Goal: Task Accomplishment & Management: Use online tool/utility

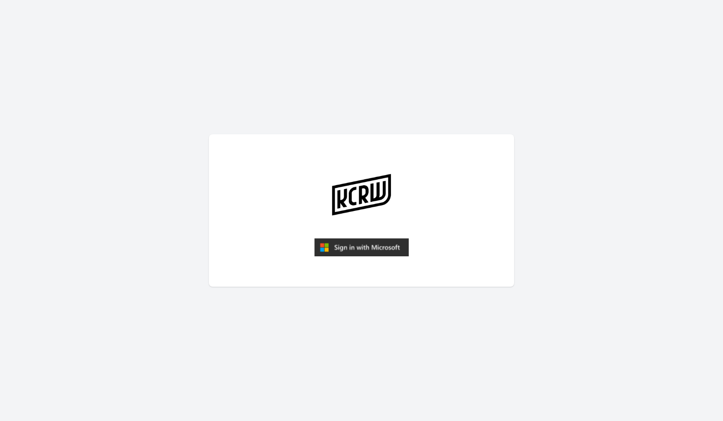
click at [351, 251] on img "submit" at bounding box center [361, 247] width 94 height 18
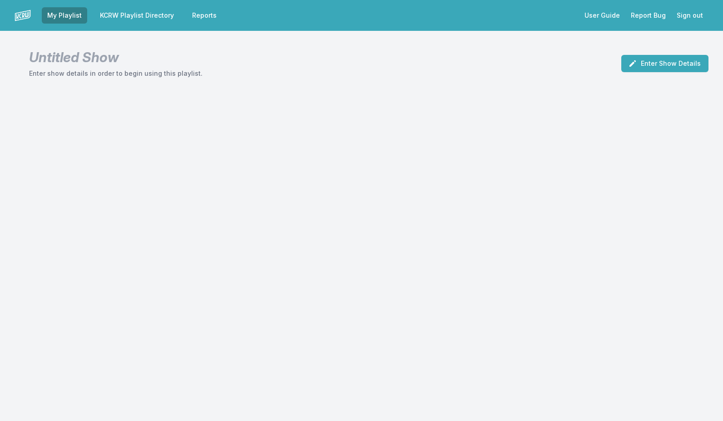
click at [138, 16] on link "KCRW Playlist Directory" at bounding box center [136, 15] width 85 height 16
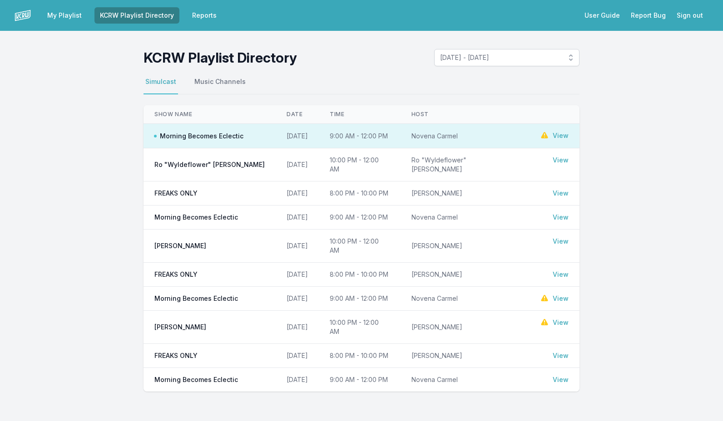
click at [559, 135] on link "View" at bounding box center [561, 135] width 16 height 9
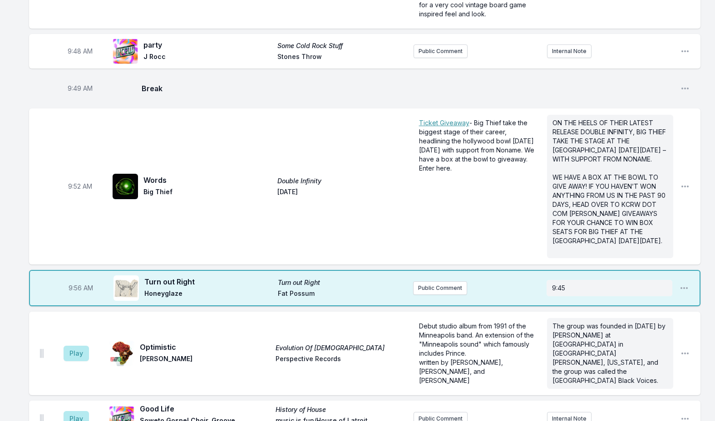
scroll to position [636, 0]
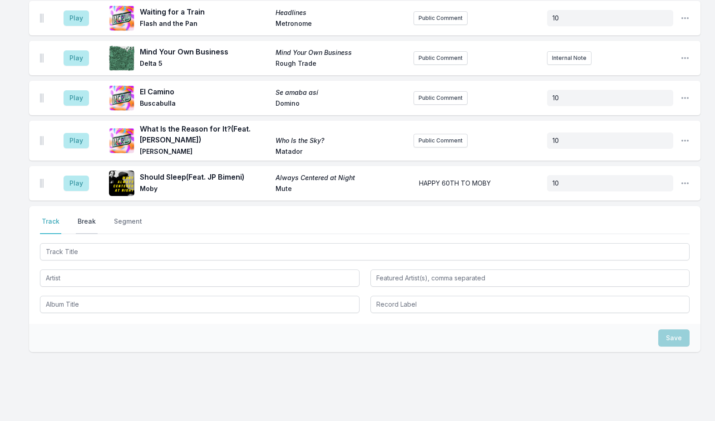
click at [89, 217] on button "Break" at bounding box center [87, 225] width 22 height 17
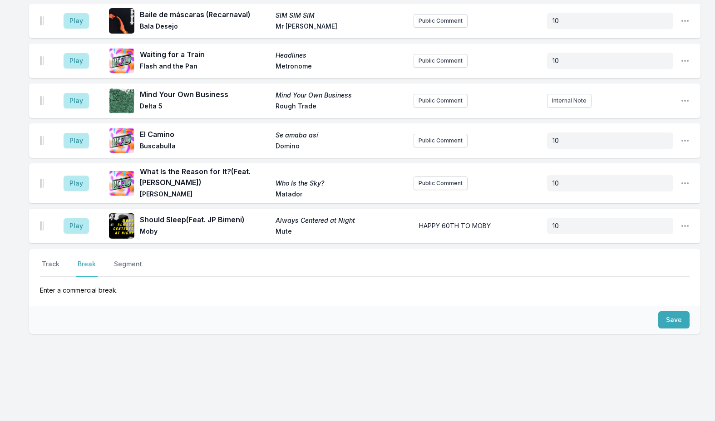
scroll to position [2262, 0]
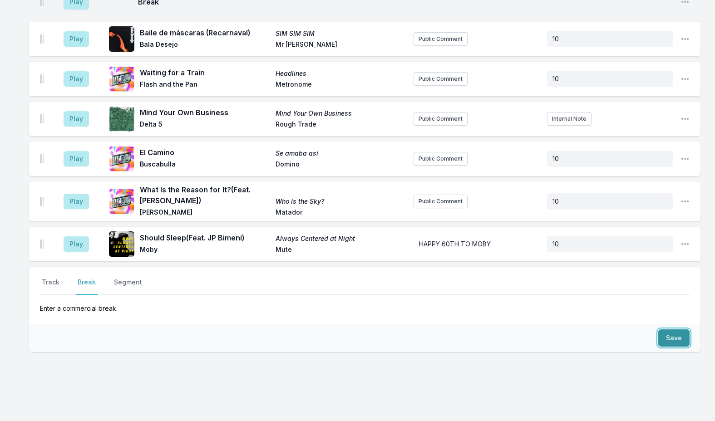
click at [667, 330] on button "Save" at bounding box center [673, 338] width 31 height 17
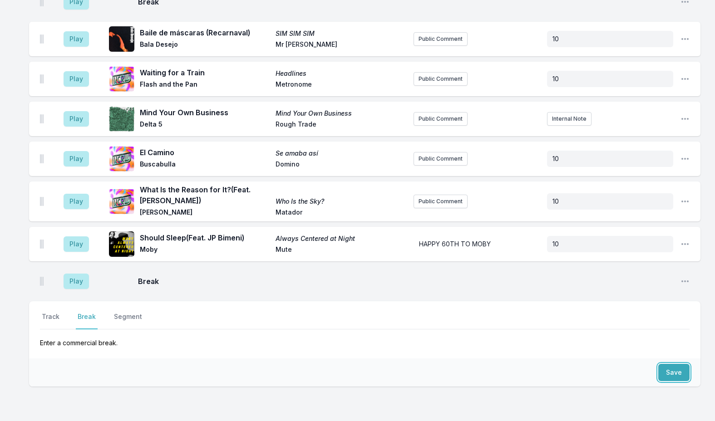
scroll to position [2296, 0]
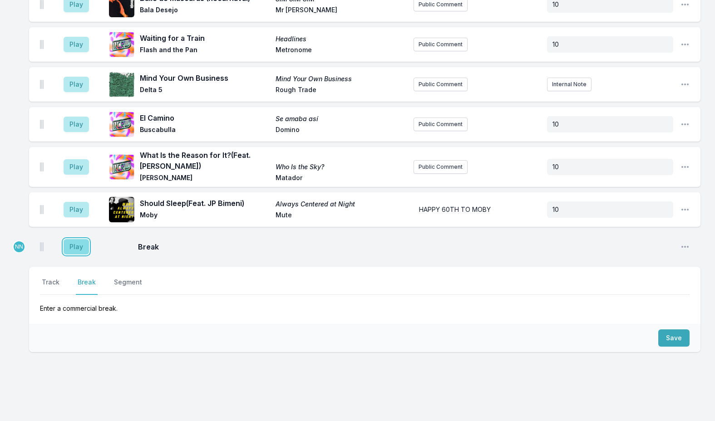
click at [78, 239] on button "Play" at bounding box center [76, 246] width 25 height 15
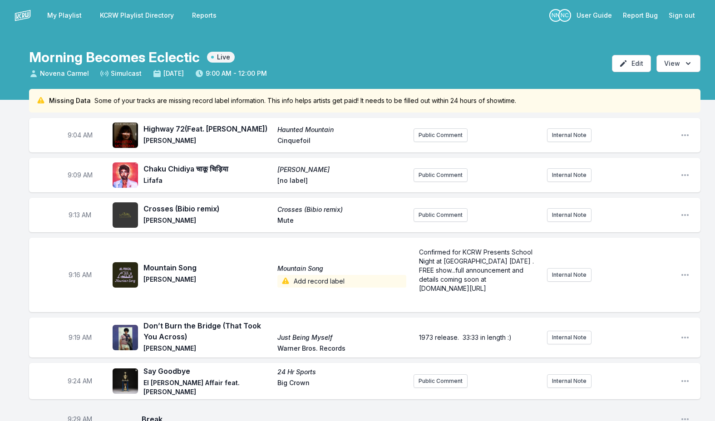
scroll to position [801, 0]
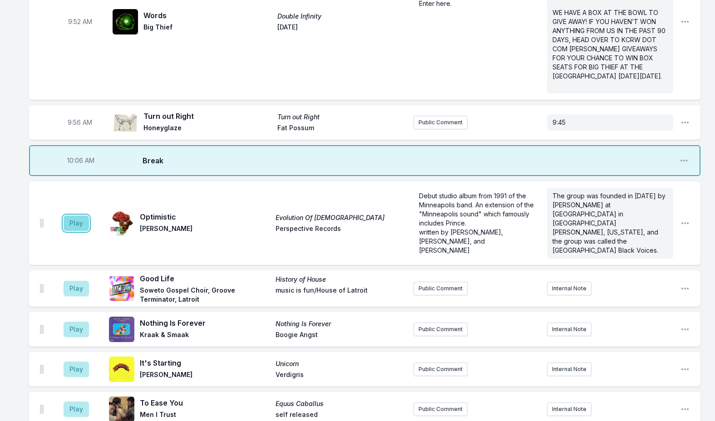
click at [81, 216] on button "Play" at bounding box center [76, 223] width 25 height 15
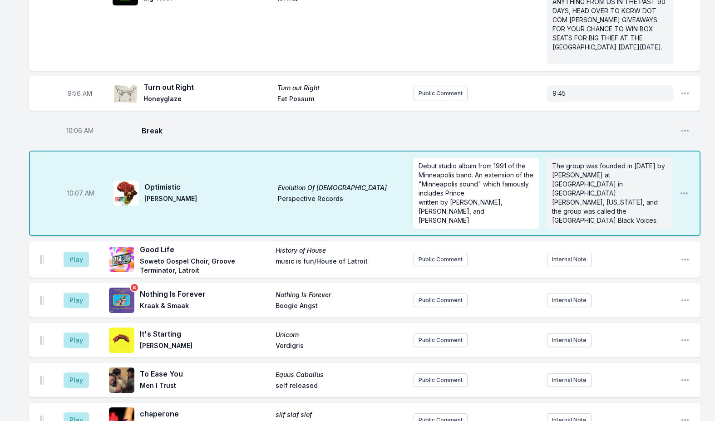
scroll to position [846, 0]
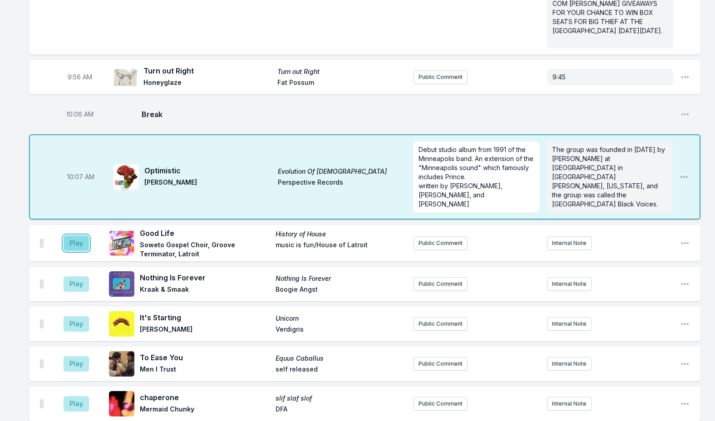
click at [76, 236] on button "Play" at bounding box center [76, 243] width 25 height 15
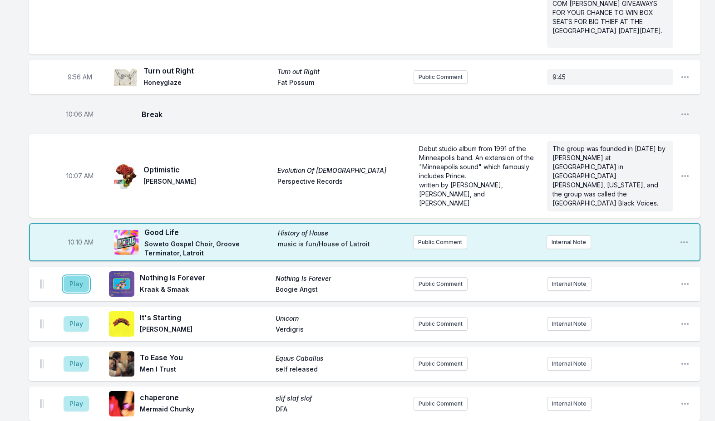
click at [68, 277] on button "Play" at bounding box center [76, 284] width 25 height 15
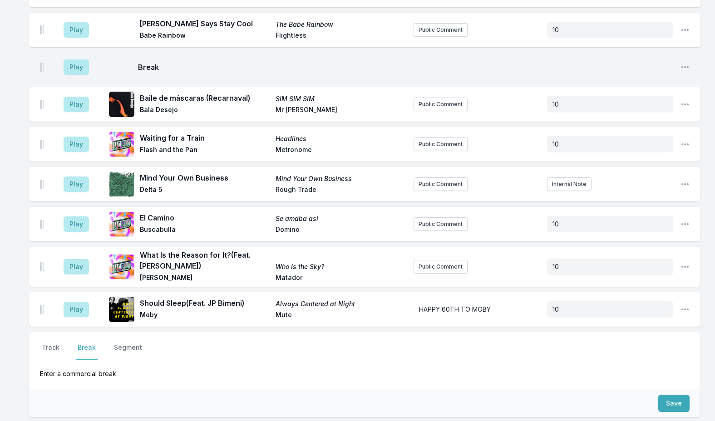
scroll to position [2296, 0]
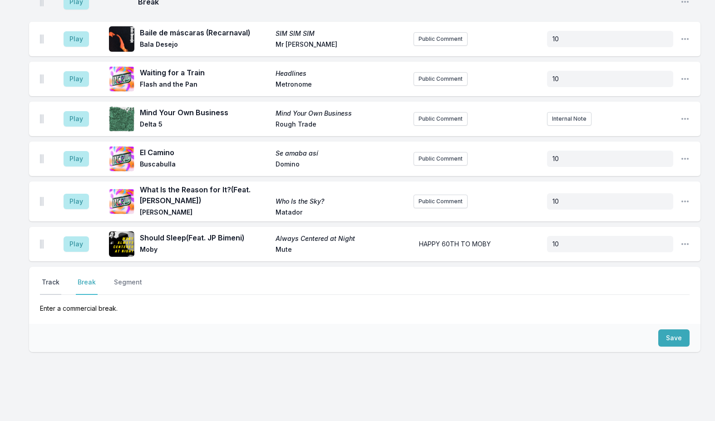
drag, startPoint x: 49, startPoint y: 263, endPoint x: 80, endPoint y: 275, distance: 33.5
click at [50, 278] on button "Track" at bounding box center [50, 286] width 21 height 17
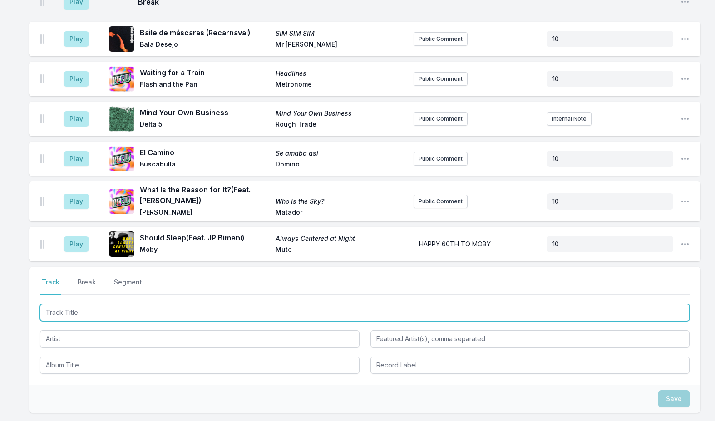
click at [102, 304] on input "Track Title" at bounding box center [365, 312] width 650 height 17
type input "J"
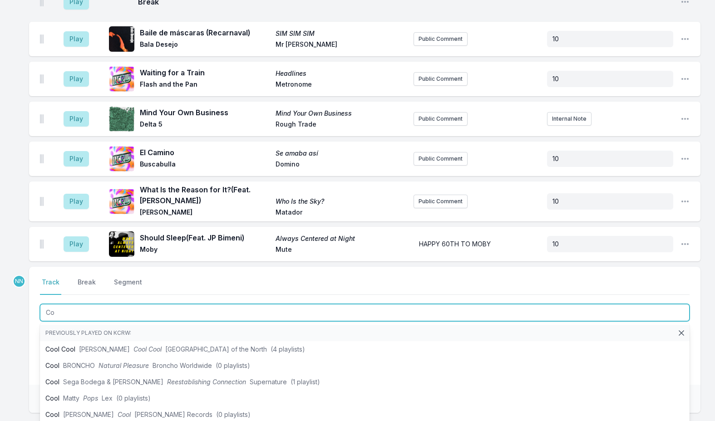
type input "C"
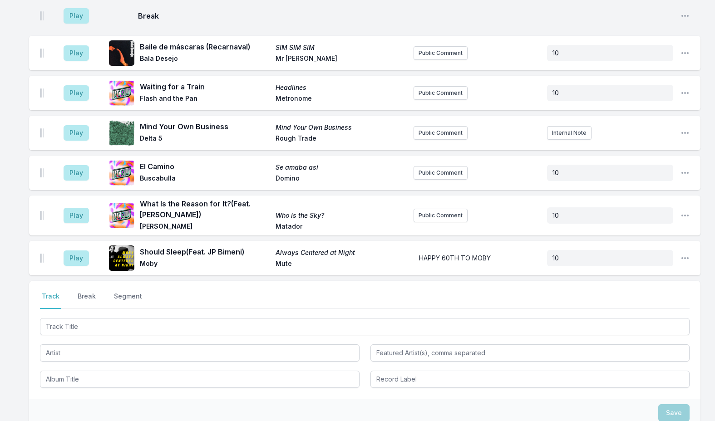
scroll to position [2357, 0]
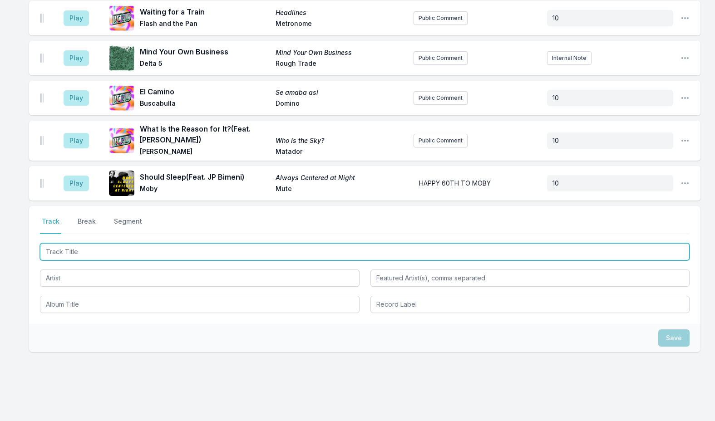
click at [84, 243] on input "Track Title" at bounding box center [365, 251] width 650 height 17
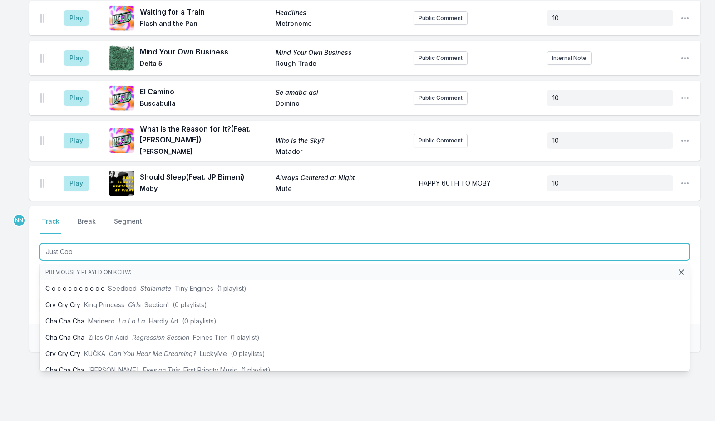
type input "Just Cool"
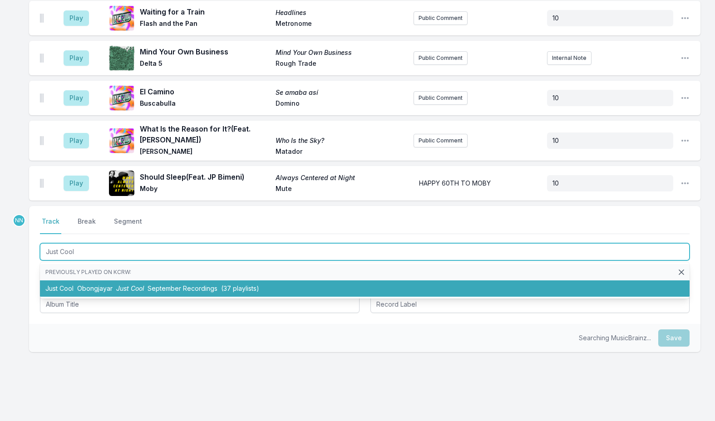
click at [154, 285] on span "September Recordings" at bounding box center [183, 289] width 70 height 8
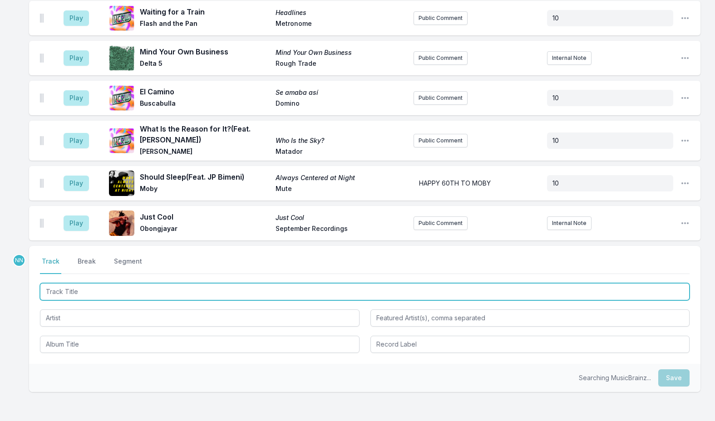
scroll to position [2397, 0]
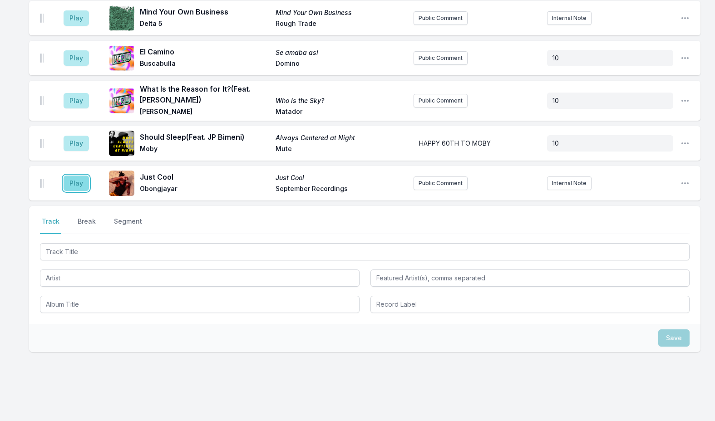
click at [77, 176] on button "Play" at bounding box center [76, 183] width 25 height 15
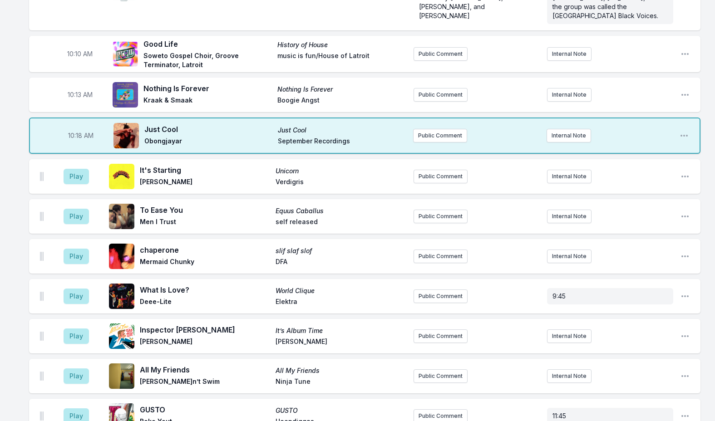
scroll to position [944, 0]
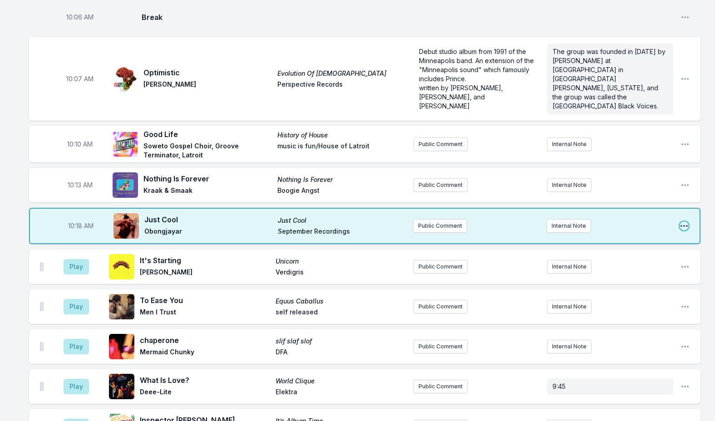
click at [682, 225] on icon "Open playlist item options" at bounding box center [684, 226] width 7 height 2
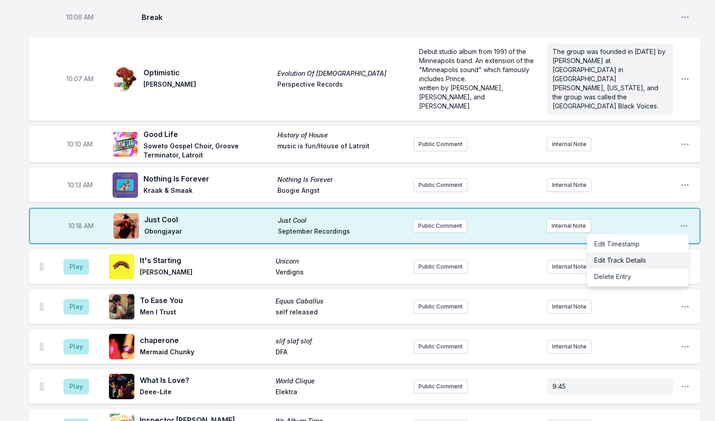
click at [637, 252] on button "Edit Track Details" at bounding box center [638, 260] width 102 height 16
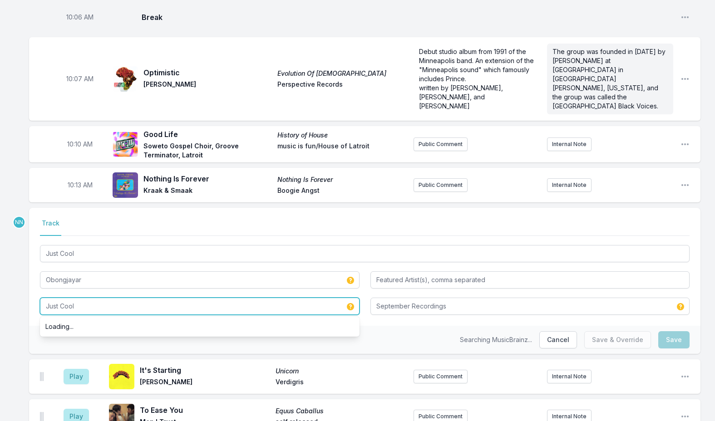
click at [192, 298] on input "Just Cool" at bounding box center [200, 306] width 320 height 17
click at [191, 298] on input "Just Cool" at bounding box center [200, 306] width 320 height 17
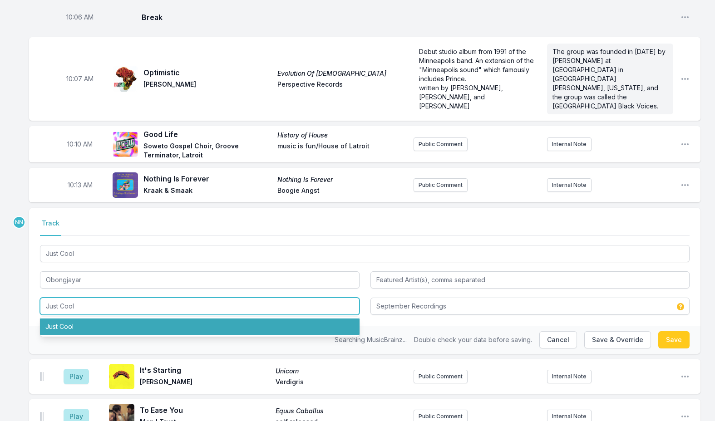
click at [193, 298] on input "Just Cool" at bounding box center [200, 306] width 320 height 17
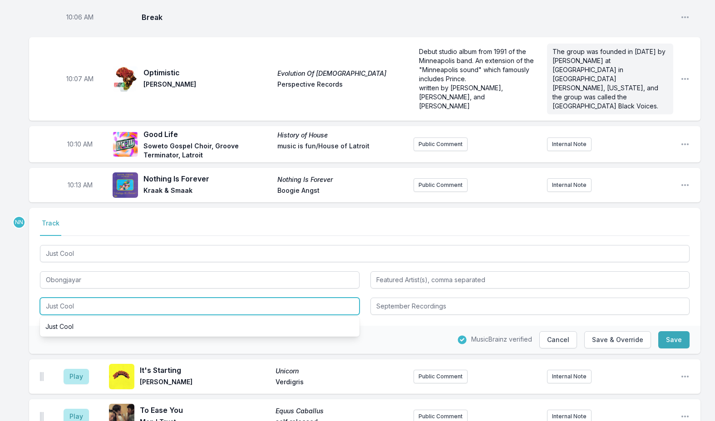
click at [193, 298] on input "Just Cool" at bounding box center [200, 306] width 320 height 17
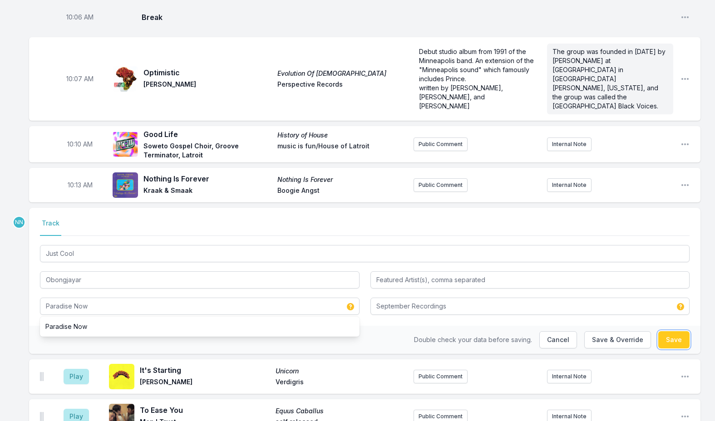
click at [678, 332] on button "Save" at bounding box center [673, 340] width 31 height 17
type input "Just Cool"
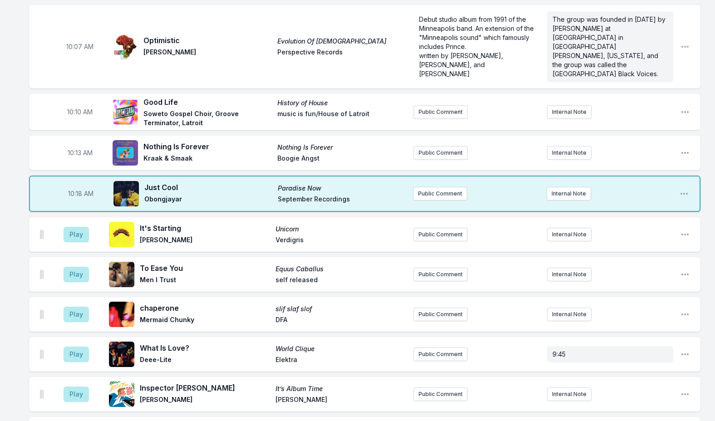
scroll to position [1035, 0]
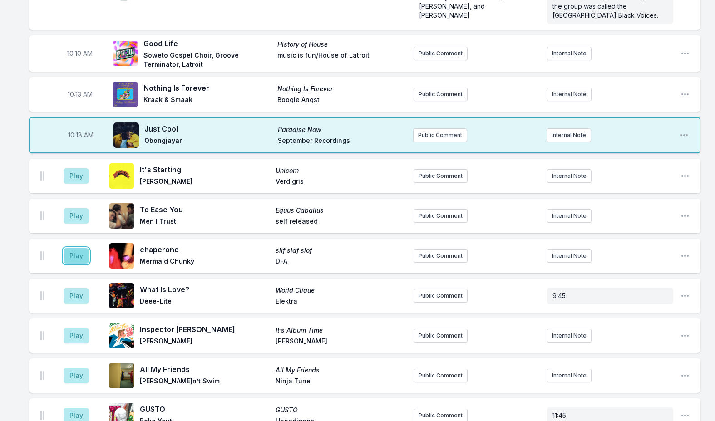
click at [77, 248] on button "Play" at bounding box center [76, 255] width 25 height 15
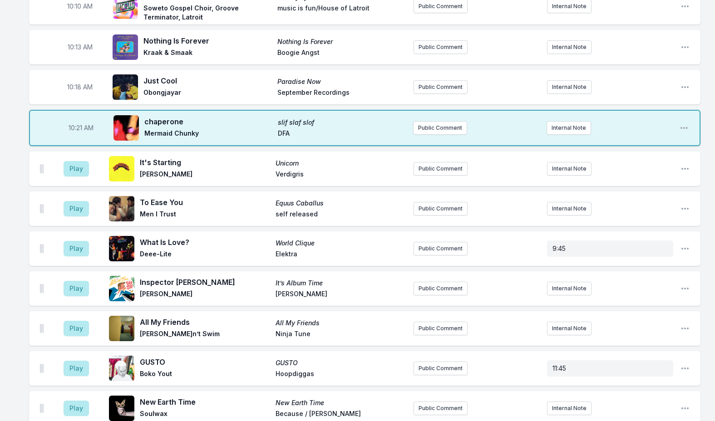
scroll to position [1080, 0]
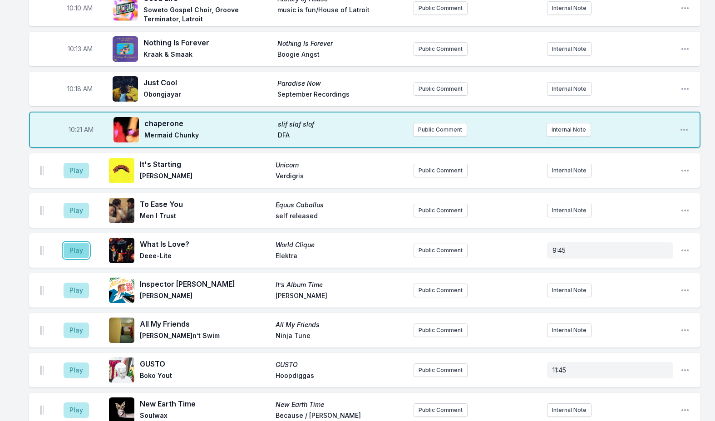
click at [76, 243] on button "Play" at bounding box center [76, 250] width 25 height 15
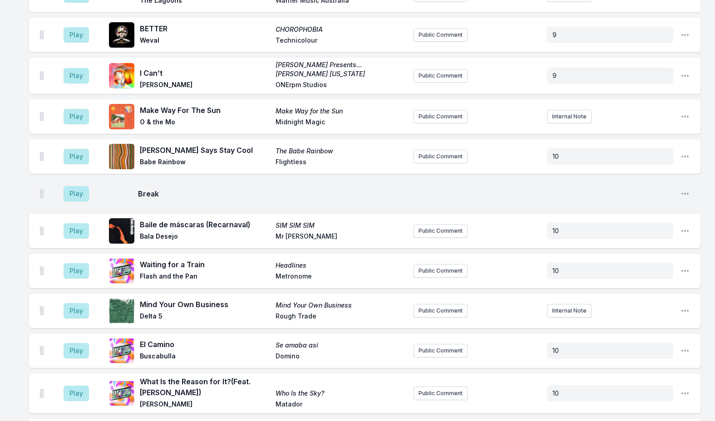
scroll to position [2437, 0]
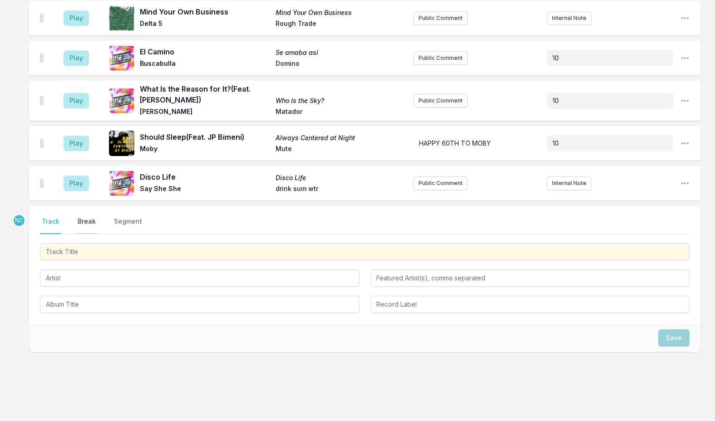
click at [83, 217] on button "Break" at bounding box center [87, 225] width 22 height 17
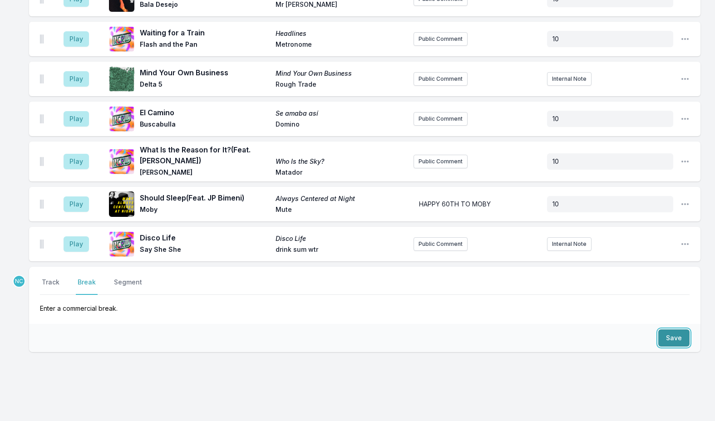
click at [668, 330] on button "Save" at bounding box center [673, 338] width 31 height 17
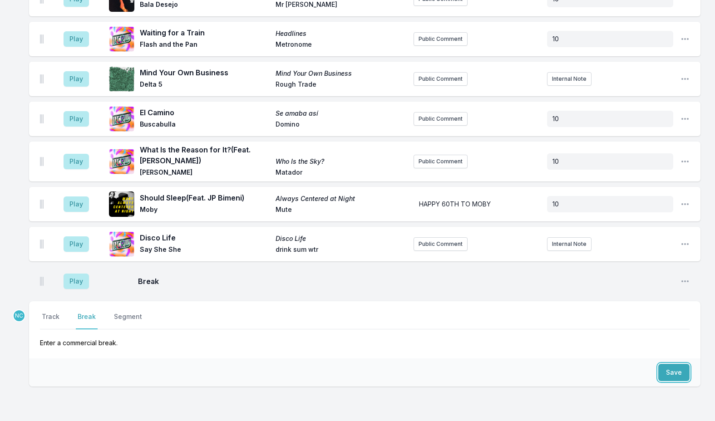
scroll to position [2411, 0]
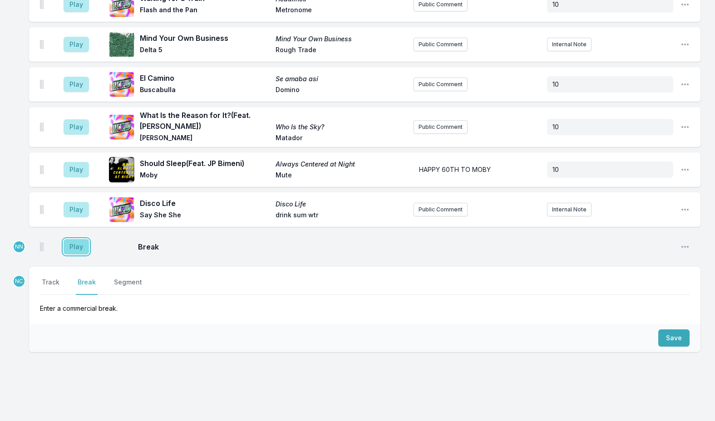
click at [77, 239] on button "Play" at bounding box center [76, 246] width 25 height 15
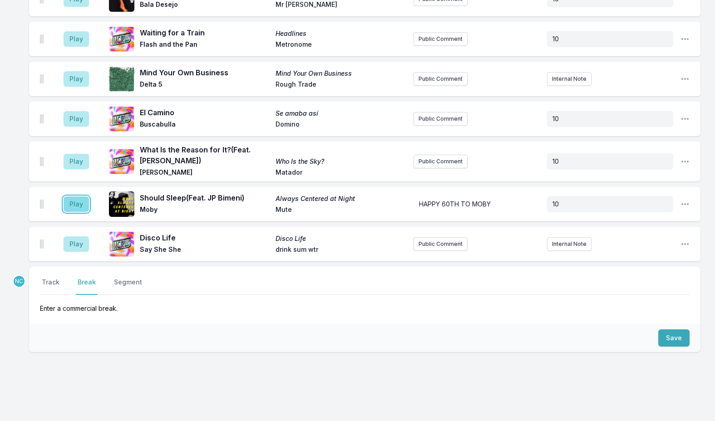
click at [74, 197] on button "Play" at bounding box center [76, 204] width 25 height 15
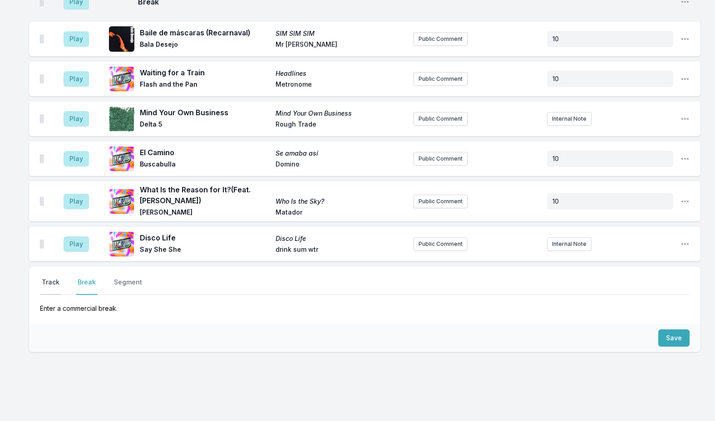
click at [52, 278] on button "Track" at bounding box center [50, 286] width 21 height 17
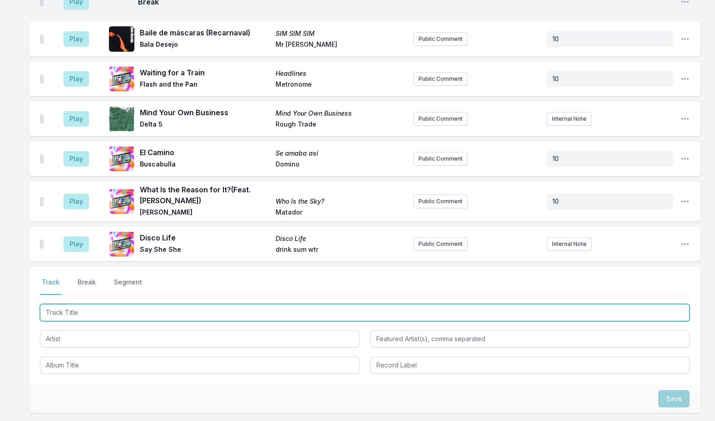
click at [114, 304] on input "Track Title" at bounding box center [365, 312] width 650 height 17
type input "Use Me"
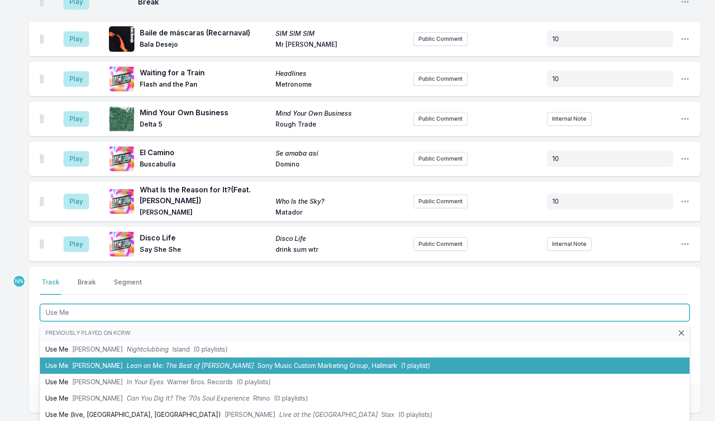
click at [127, 362] on span "Lean on Me: The Best of [PERSON_NAME]" at bounding box center [190, 366] width 127 height 8
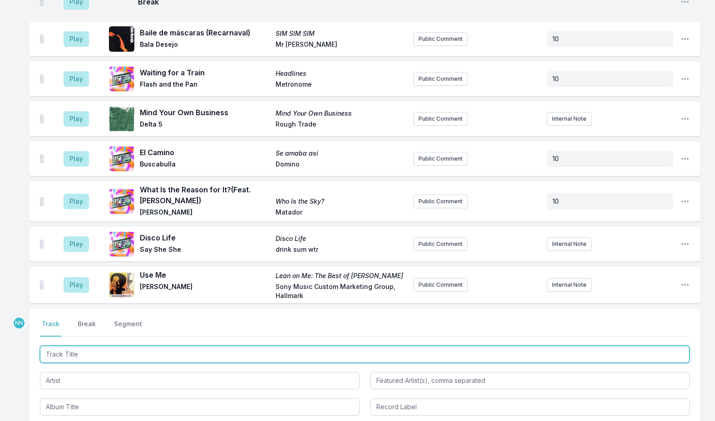
scroll to position [2452, 0]
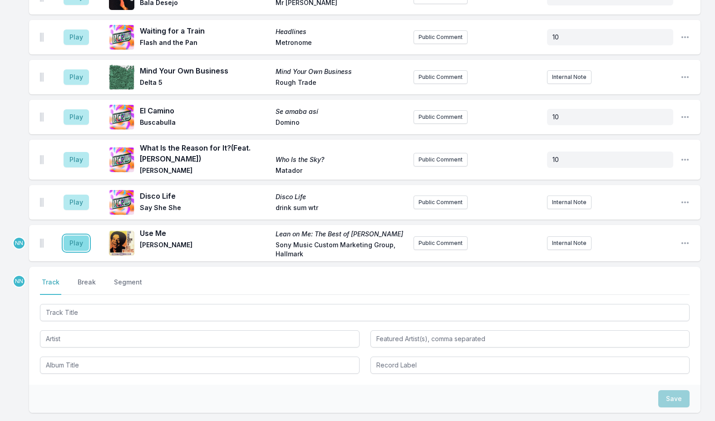
click at [74, 236] on button "Play" at bounding box center [76, 243] width 25 height 15
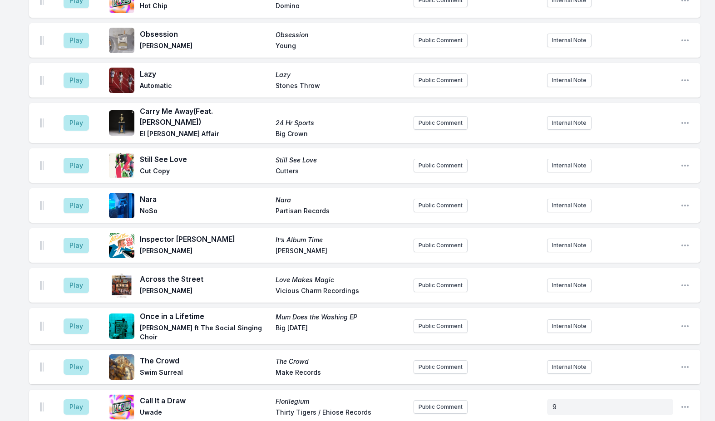
scroll to position [1726, 0]
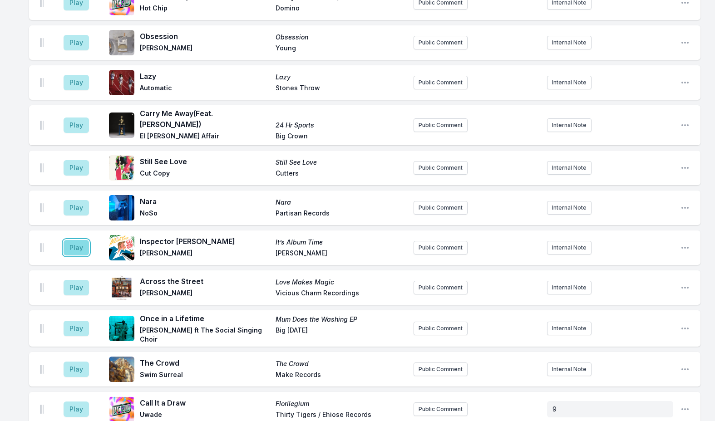
click at [84, 240] on button "Play" at bounding box center [76, 247] width 25 height 15
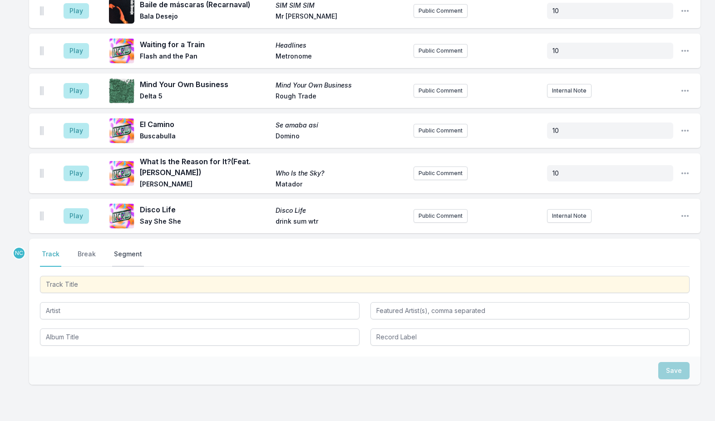
scroll to position [2513, 0]
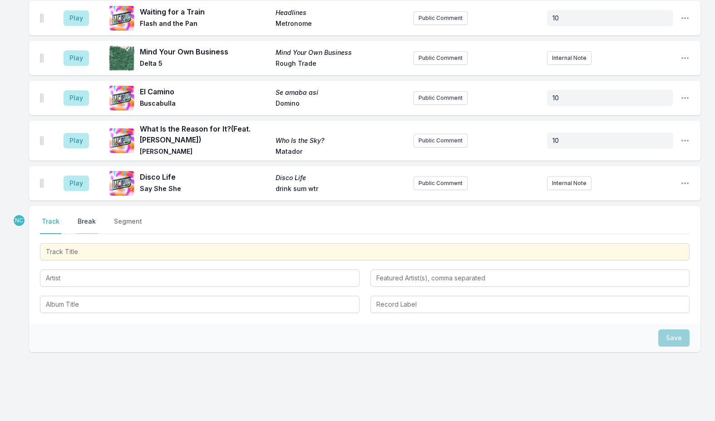
click at [91, 217] on button "Break" at bounding box center [87, 225] width 22 height 17
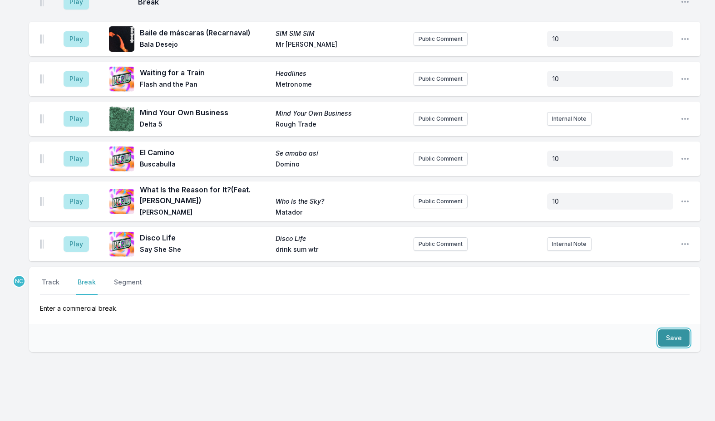
click at [663, 330] on button "Save" at bounding box center [673, 338] width 31 height 17
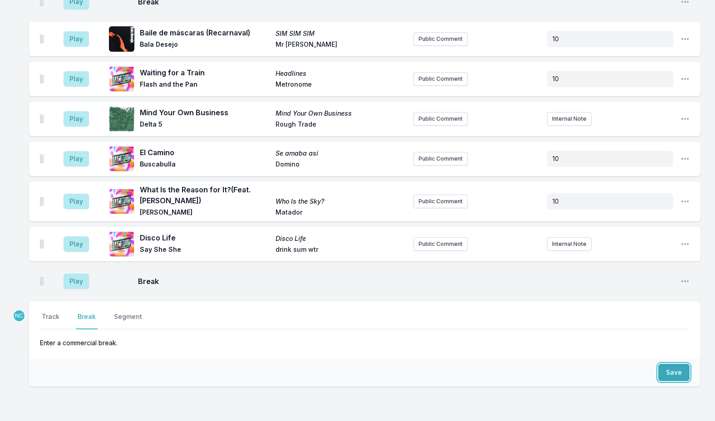
scroll to position [2487, 0]
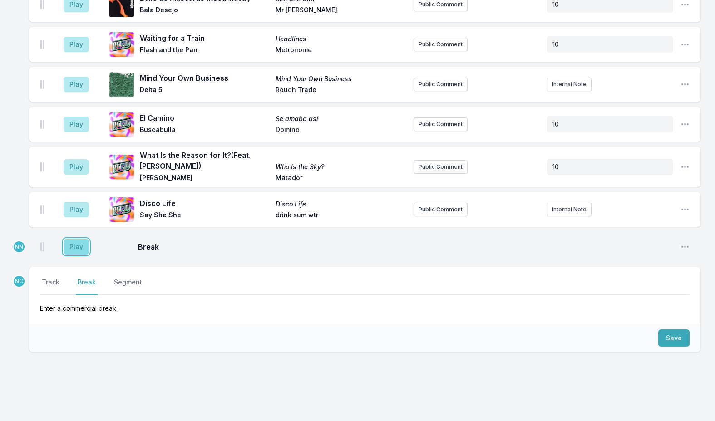
click at [77, 239] on button "Play" at bounding box center [76, 246] width 25 height 15
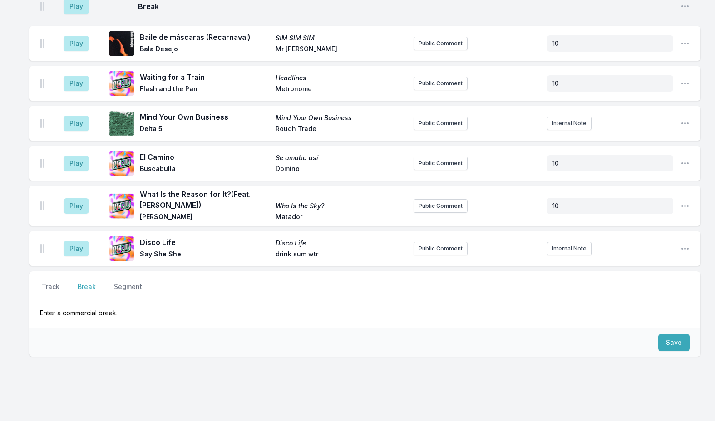
scroll to position [2567, 0]
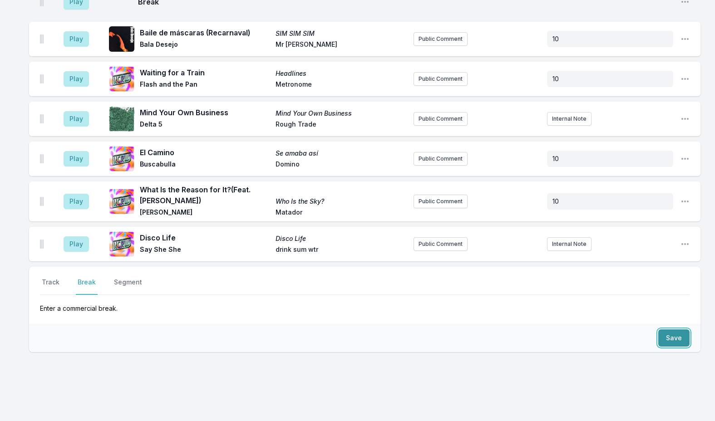
click at [663, 330] on button "Save" at bounding box center [673, 338] width 31 height 17
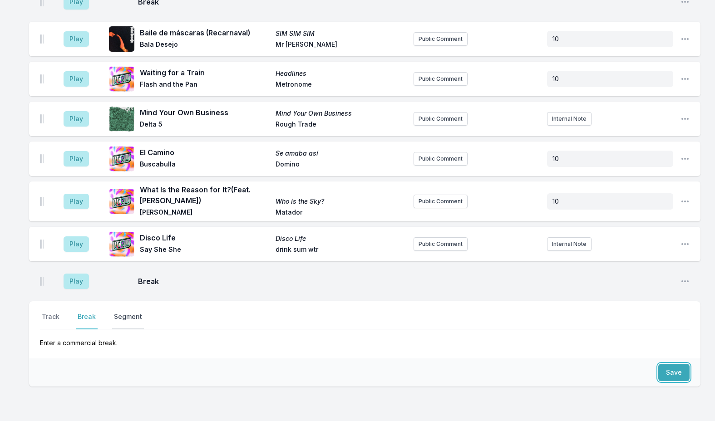
scroll to position [2601, 0]
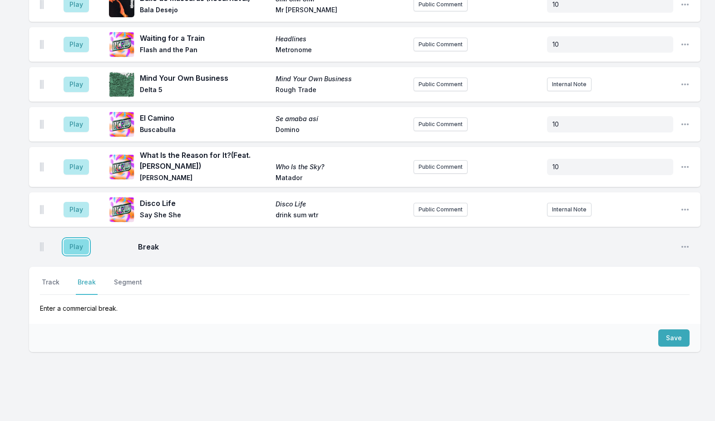
click at [77, 239] on button "Play" at bounding box center [76, 246] width 25 height 15
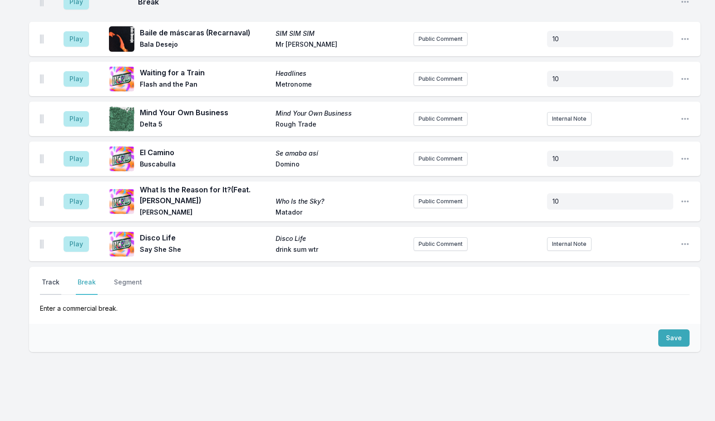
click at [52, 278] on button "Track" at bounding box center [50, 286] width 21 height 17
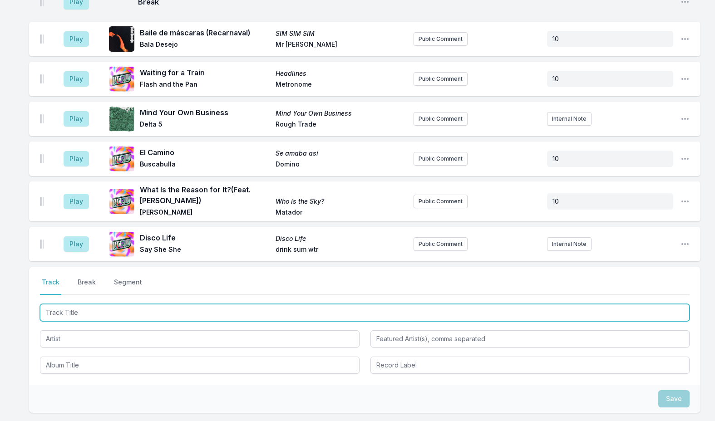
click at [71, 304] on input "Track Title" at bounding box center [365, 312] width 650 height 17
paste input "Intro (Starlight Prompt)"
type input "Intro (Starlight Prompt)"
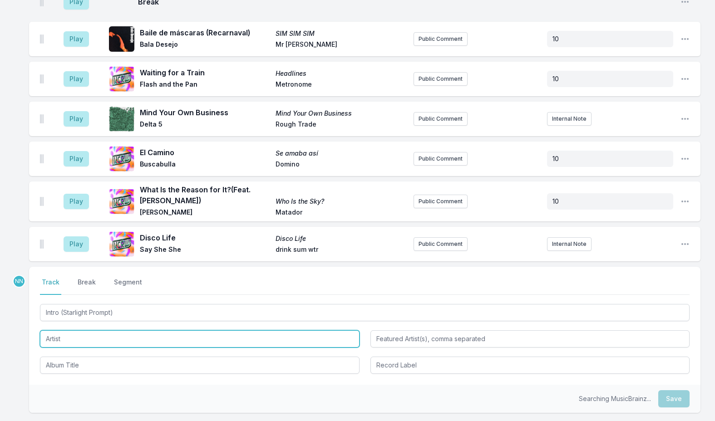
click at [69, 331] on input "Artist" at bounding box center [200, 339] width 320 height 17
type input "[PERSON_NAME]: Live from KCRW HQ"
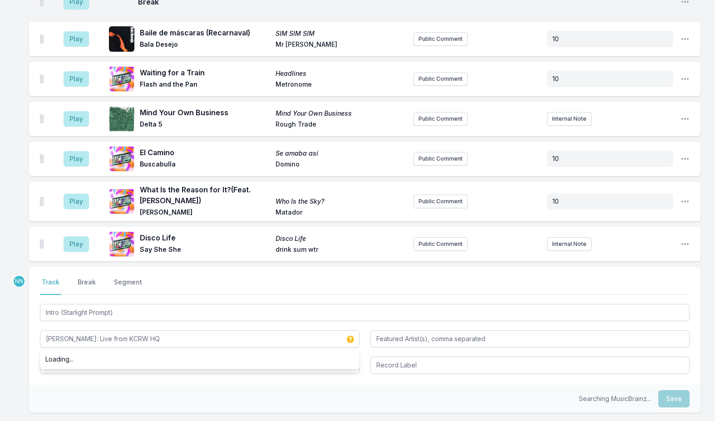
click at [126, 360] on div "Select a tab Track Break Segment Track Break Segment Intro (Starlight Prompt) […" at bounding box center [365, 326] width 672 height 118
click at [111, 357] on input "Album Title" at bounding box center [200, 365] width 320 height 17
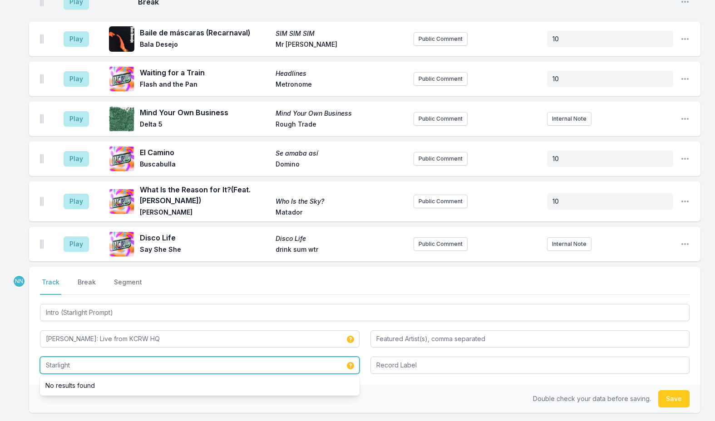
type input "Starlight"
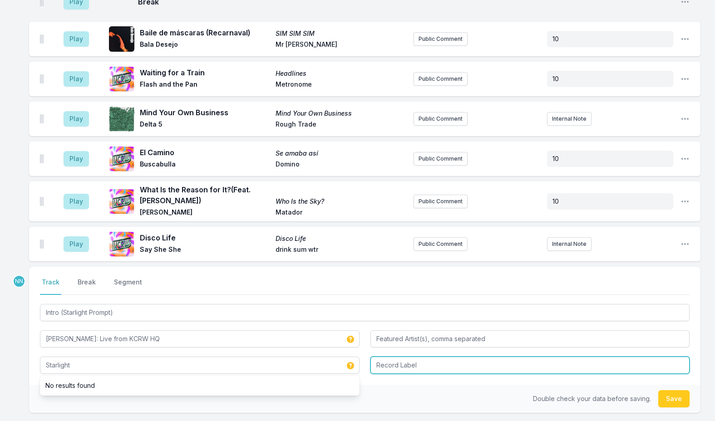
click at [396, 357] on input "Record Label" at bounding box center [531, 365] width 320 height 17
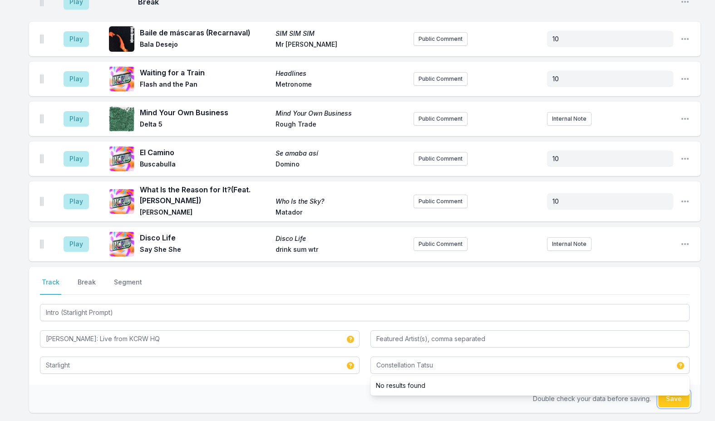
drag, startPoint x: 664, startPoint y: 381, endPoint x: 492, endPoint y: 377, distance: 172.6
click at [510, 388] on div "Double check your data before saving. Save" at bounding box center [365, 399] width 672 height 28
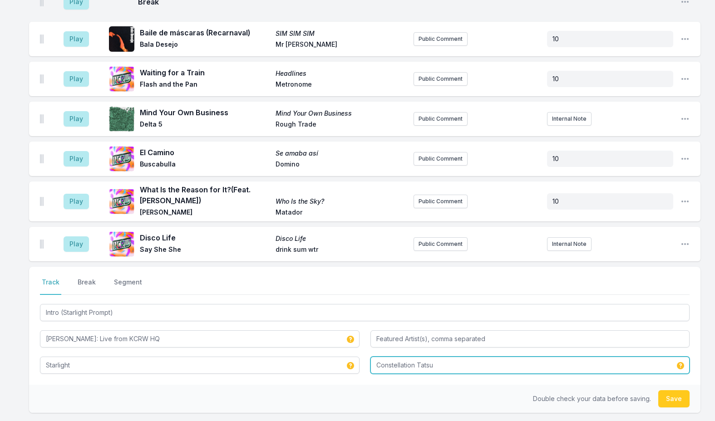
click at [482, 357] on input "Constellation Tatsu" at bounding box center [531, 365] width 320 height 17
type input "Constellation Tatsu / KCRW"
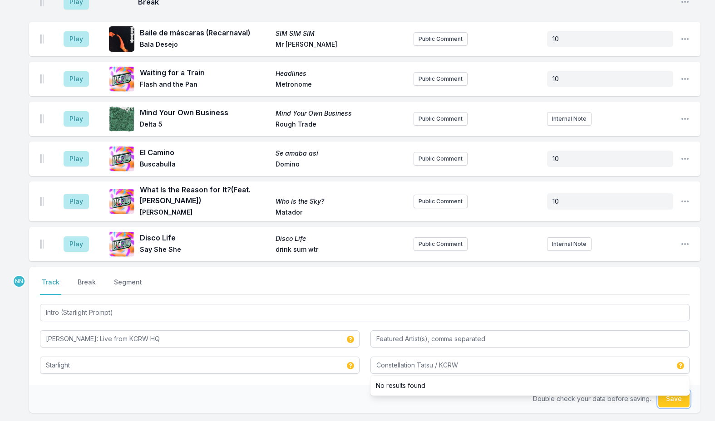
click at [668, 391] on button "Save" at bounding box center [673, 399] width 31 height 17
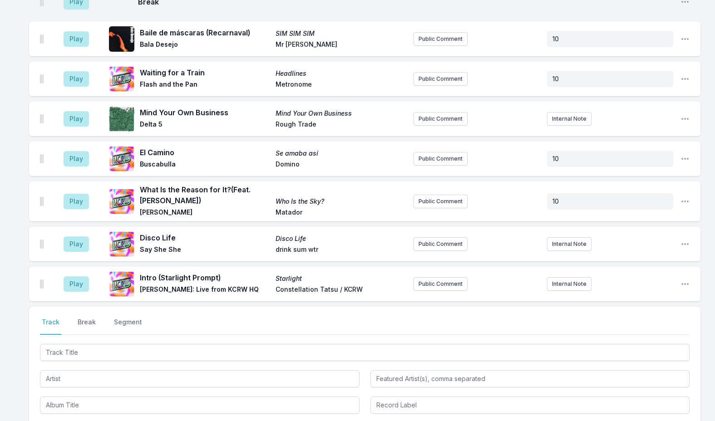
scroll to position [2641, 0]
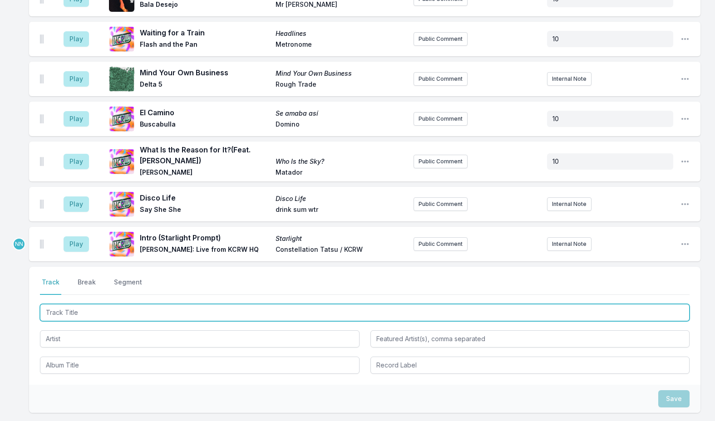
click at [169, 304] on input "Track Title" at bounding box center [365, 312] width 650 height 17
paste input "Enlightened"
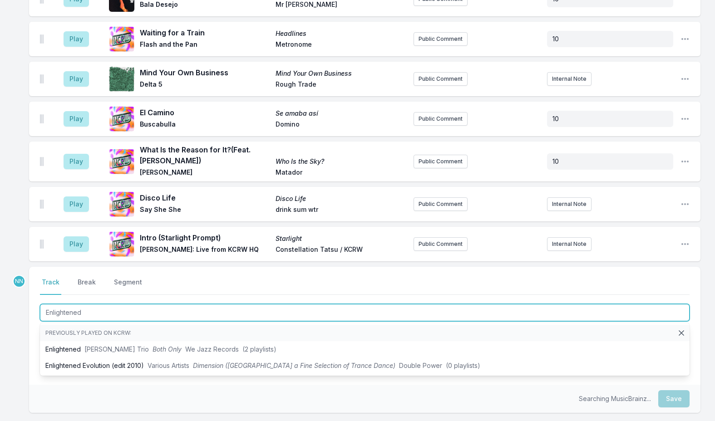
type input "Enlightened"
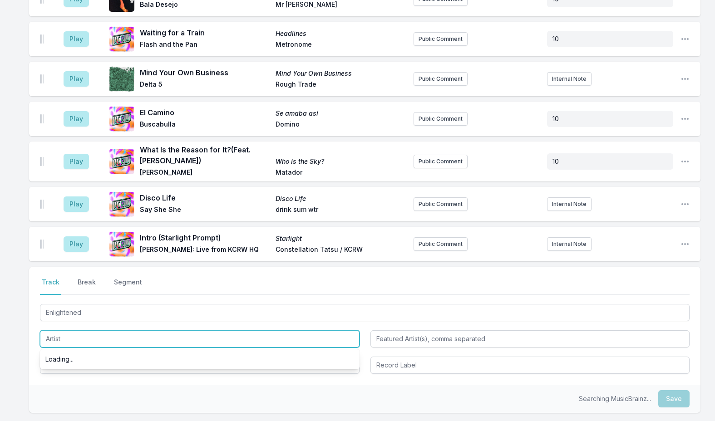
click at [66, 331] on input "Artist" at bounding box center [200, 339] width 320 height 17
type input "[PERSON_NAME]: Live from KCRW HQ"
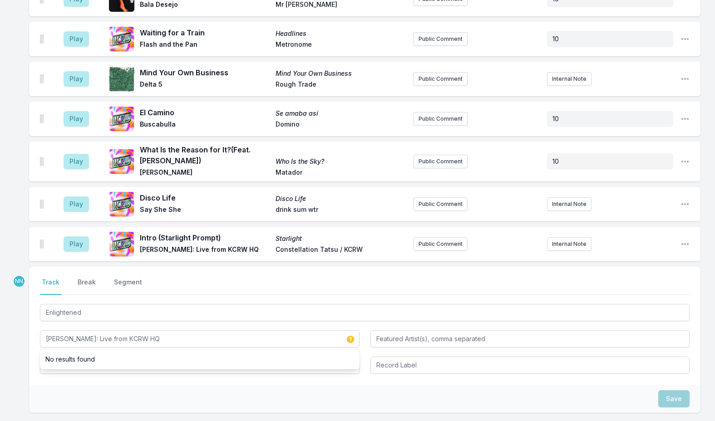
click at [139, 385] on div "Save" at bounding box center [365, 399] width 672 height 28
click at [77, 357] on input "Album Title" at bounding box center [200, 365] width 320 height 17
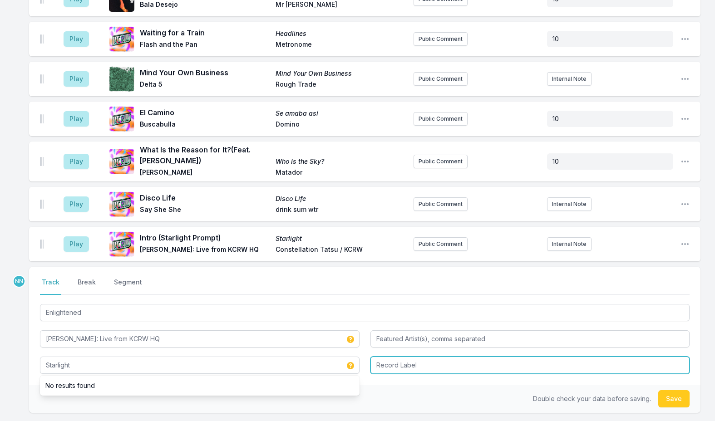
type input "Starlight"
type input "Constellation Tatsu / KCRW"
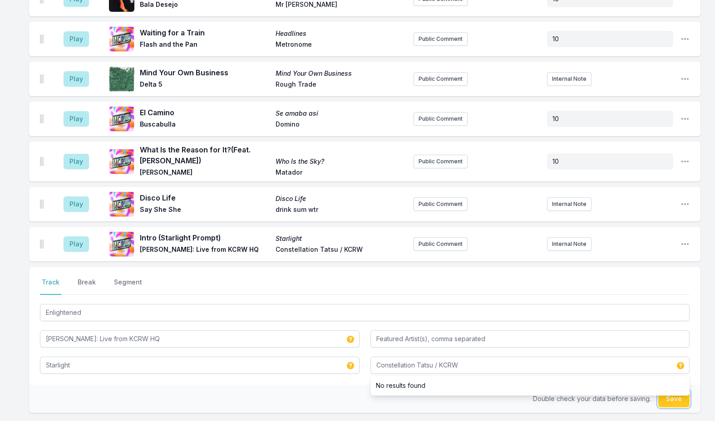
click at [669, 391] on button "Save" at bounding box center [673, 399] width 31 height 17
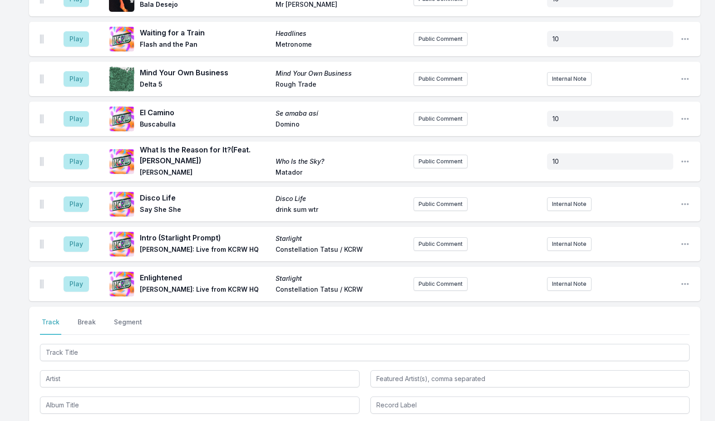
scroll to position [2681, 0]
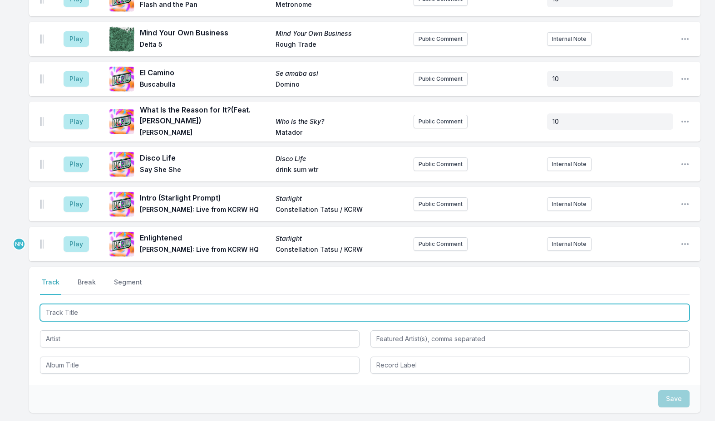
click at [89, 304] on input "Track Title" at bounding box center [365, 312] width 650 height 17
click at [100, 304] on input "Track Title" at bounding box center [365, 312] width 650 height 17
paste input "In Hiapsi Enchi Ania"
type input "In Hiapsi Enchi Ania"
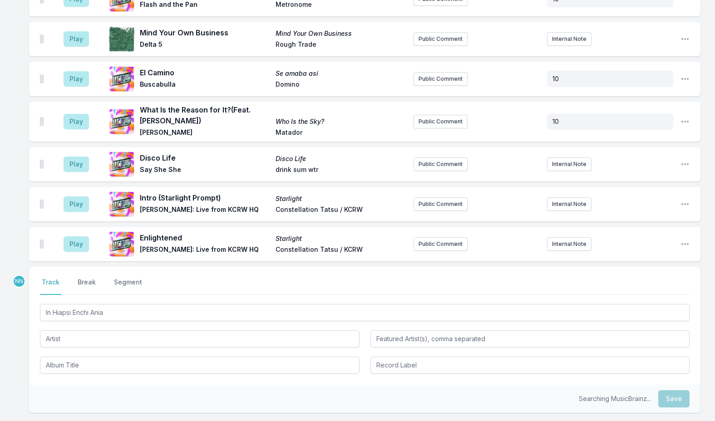
drag, startPoint x: 15, startPoint y: 313, endPoint x: 55, endPoint y: 319, distance: 41.3
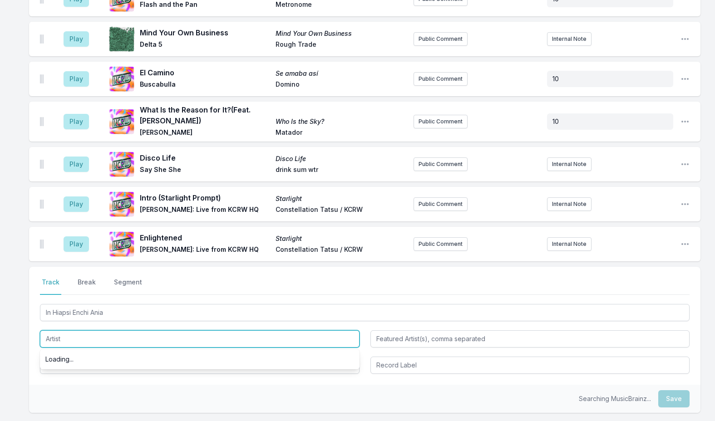
click at [59, 331] on input "Artist" at bounding box center [200, 339] width 320 height 17
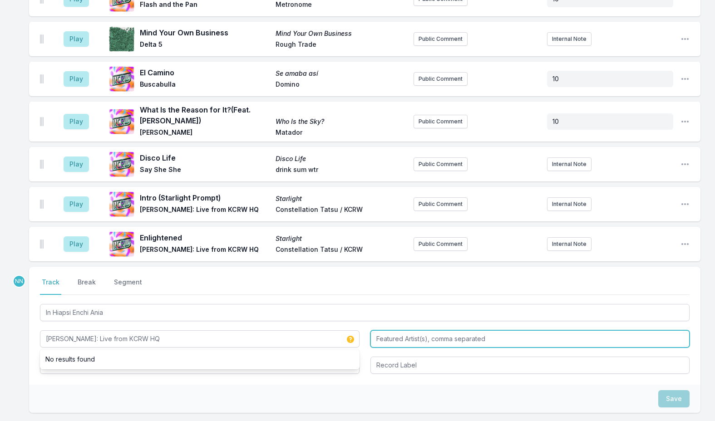
type input "[PERSON_NAME]: Live from KCRW HQ"
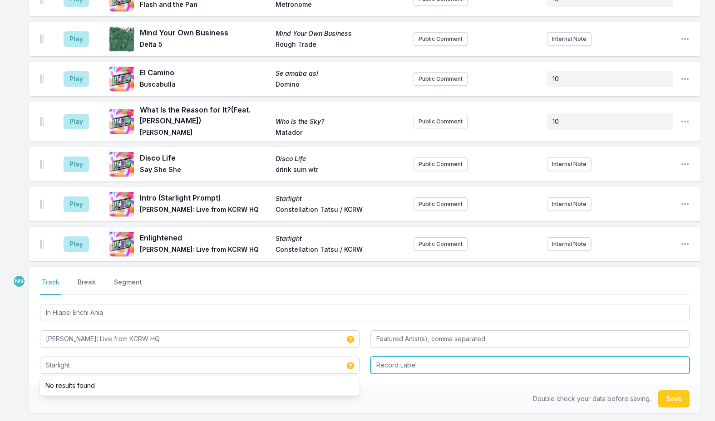
type input "Starlight"
type input "Constellation Tatsu / KCRW"
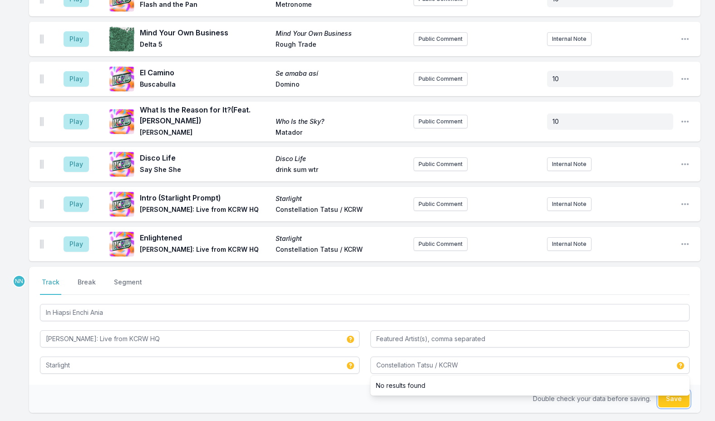
click at [670, 391] on button "Save" at bounding box center [673, 399] width 31 height 17
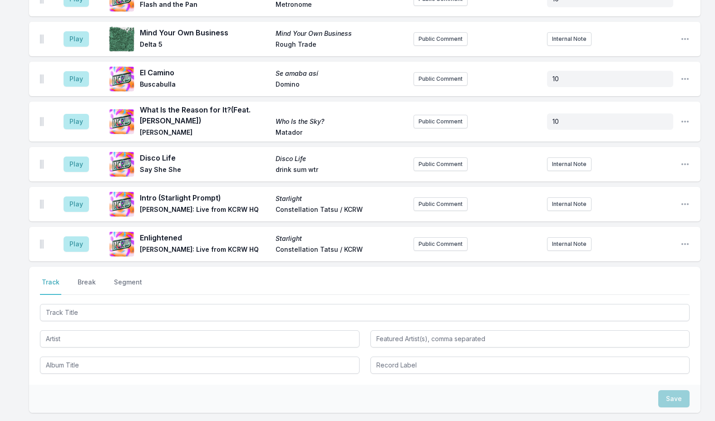
scroll to position [2721, 0]
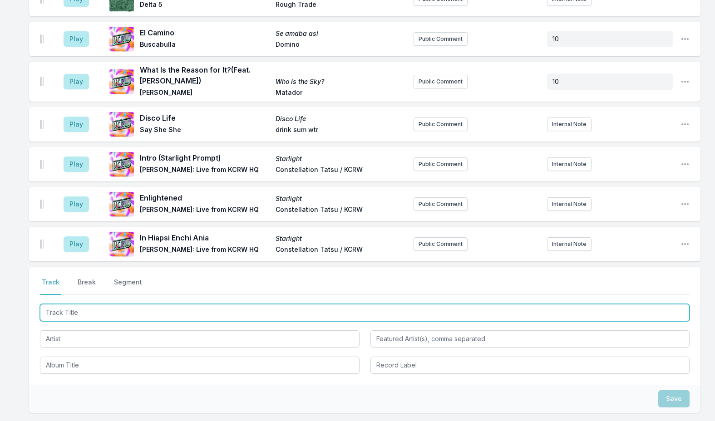
click at [114, 304] on input "Track Title" at bounding box center [365, 312] width 650 height 17
click at [134, 304] on input "Track Title" at bounding box center [365, 312] width 650 height 17
paste input "Diamond Stuff"
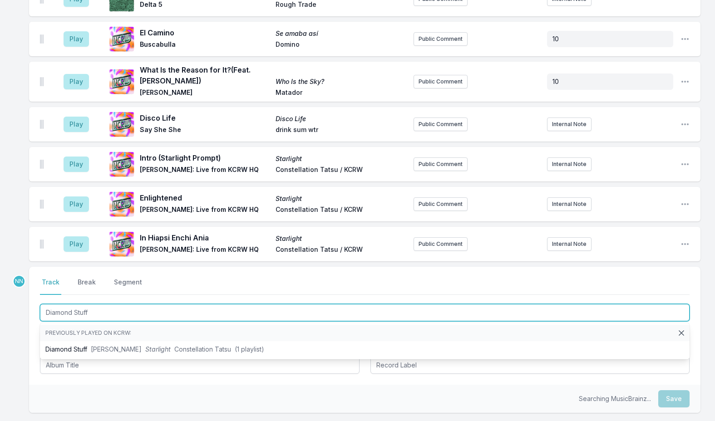
type input "Diamond Stuff"
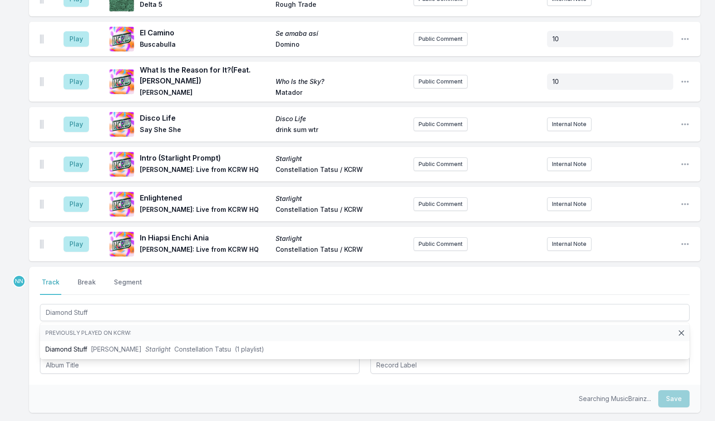
drag, startPoint x: 21, startPoint y: 339, endPoint x: 102, endPoint y: 330, distance: 81.4
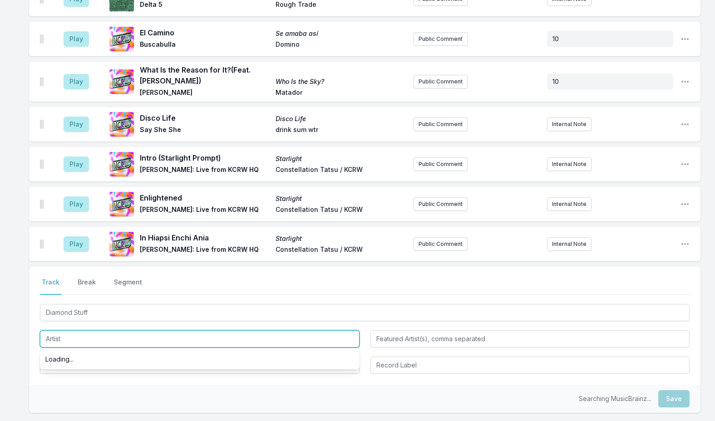
click at [96, 331] on input "Artist" at bounding box center [200, 339] width 320 height 17
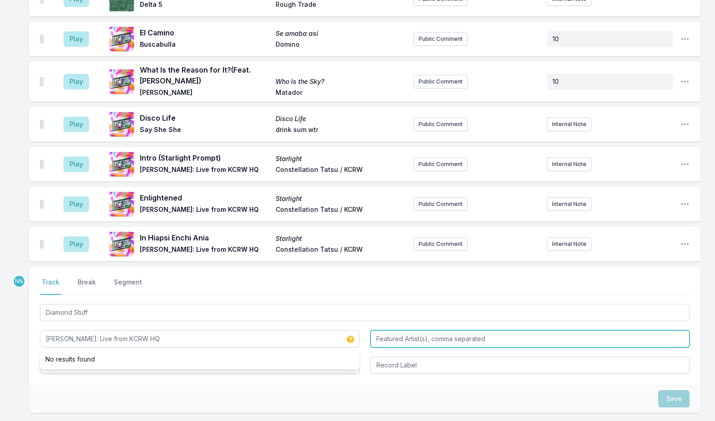
type input "[PERSON_NAME]: Live from KCRW HQ"
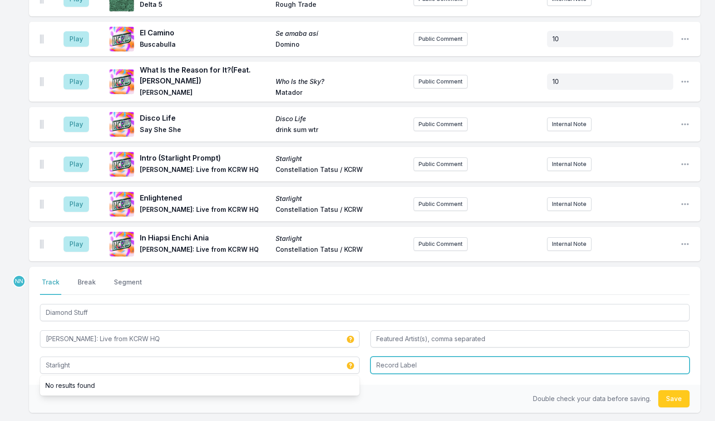
type input "Starlight"
type input "Constellation Tatsu / KCRW"
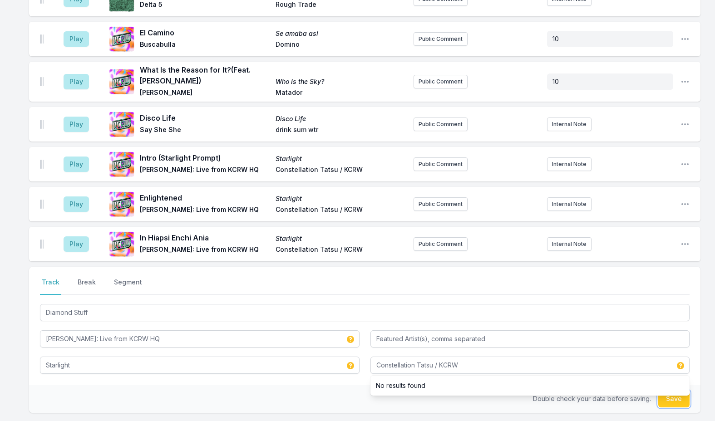
click at [678, 391] on button "Save" at bounding box center [673, 399] width 31 height 17
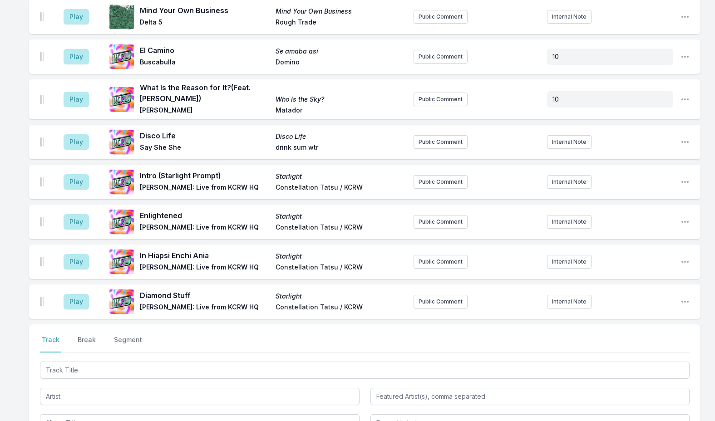
scroll to position [2625, 0]
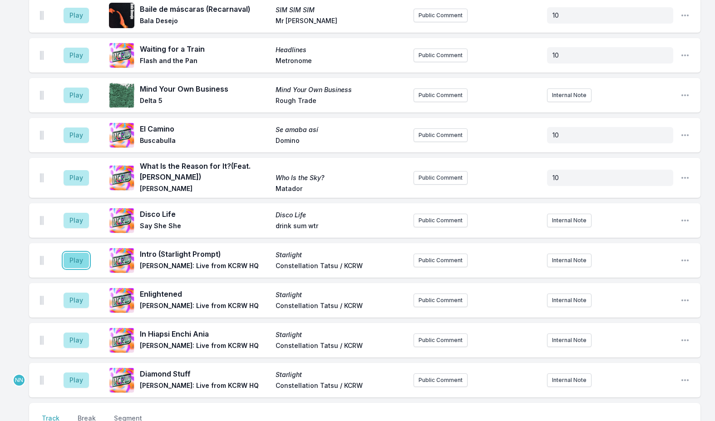
click at [79, 253] on button "Play" at bounding box center [76, 260] width 25 height 15
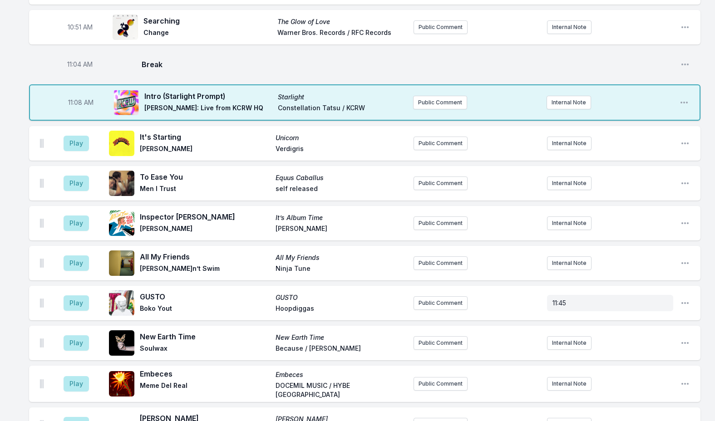
scroll to position [1353, 0]
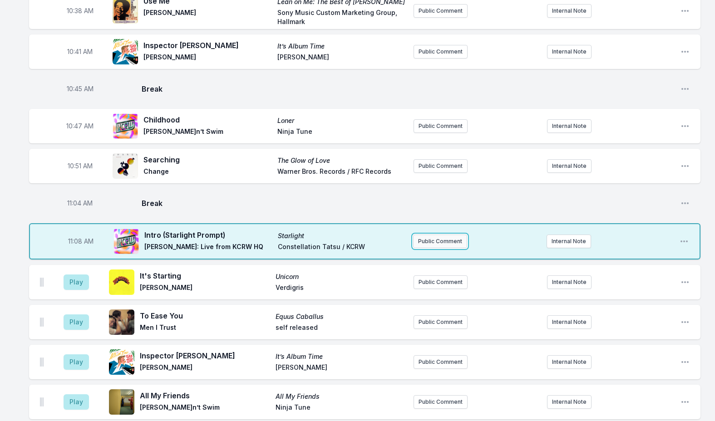
click at [441, 235] on button "Public Comment" at bounding box center [440, 242] width 54 height 14
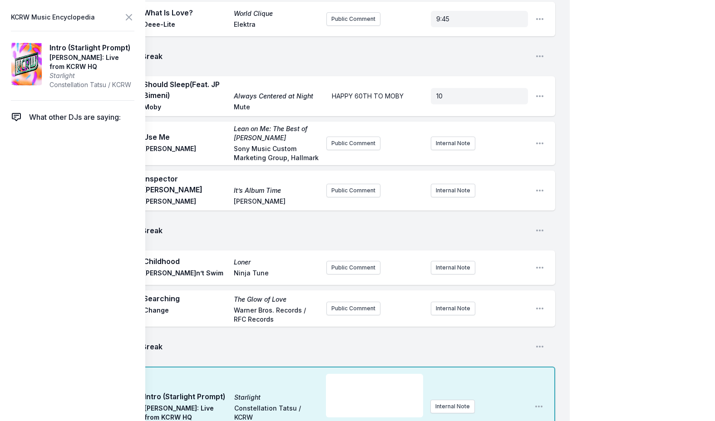
scroll to position [1444, 0]
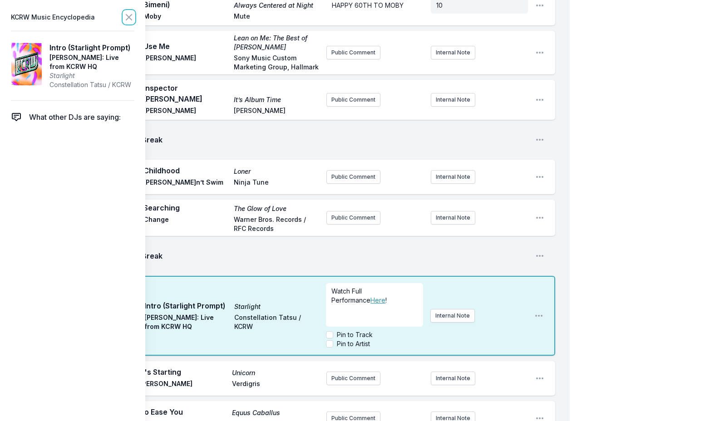
click at [128, 16] on icon at bounding box center [128, 17] width 5 height 5
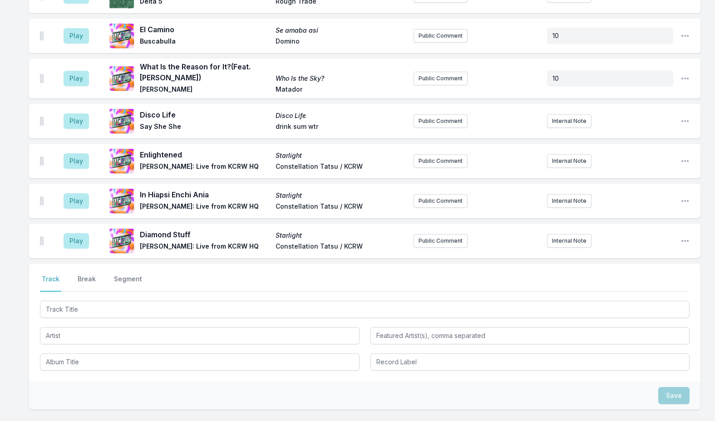
scroll to position [2686, 0]
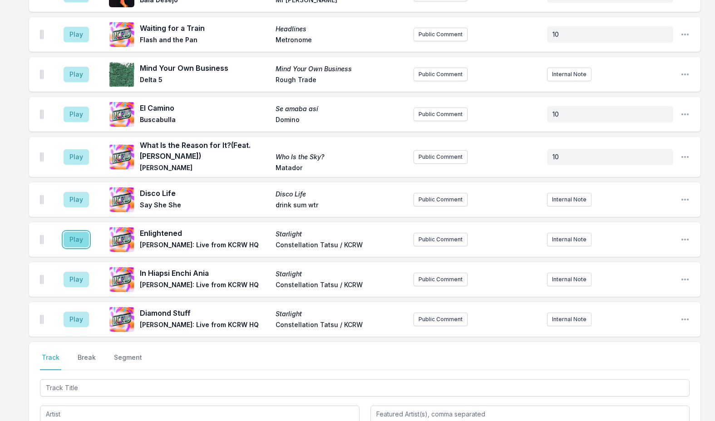
click at [71, 232] on button "Play" at bounding box center [76, 239] width 25 height 15
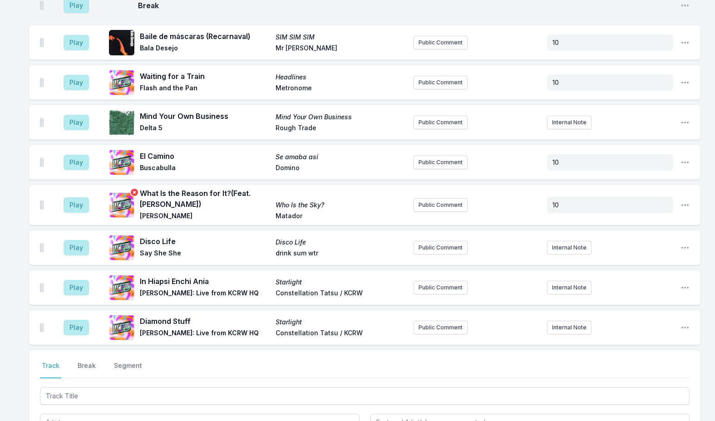
scroll to position [2731, 0]
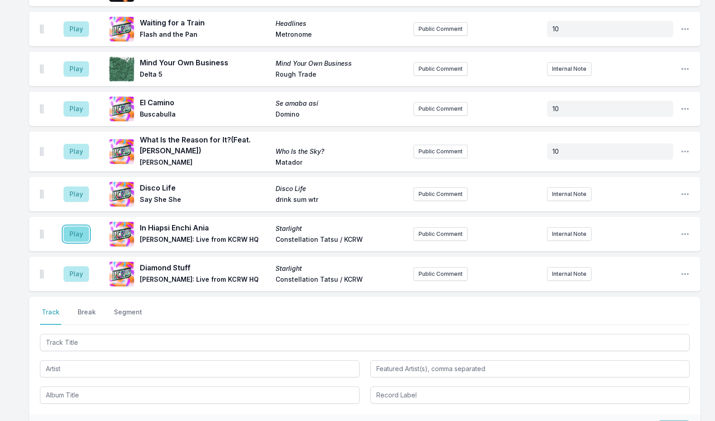
click at [69, 227] on button "Play" at bounding box center [76, 234] width 25 height 15
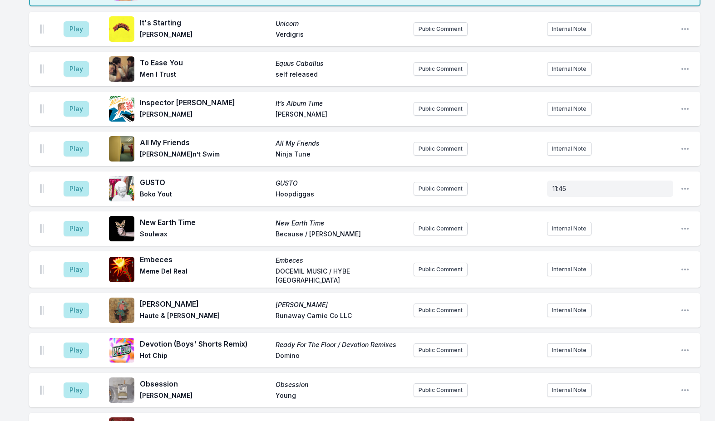
scroll to position [1460, 0]
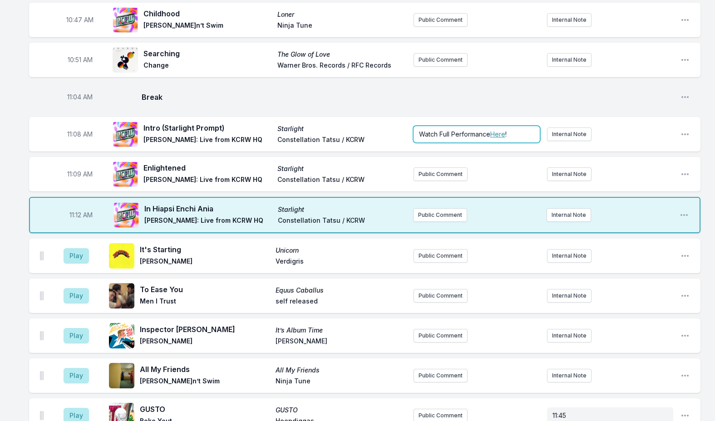
click at [443, 130] on span "Watch Full Performance" at bounding box center [454, 134] width 71 height 8
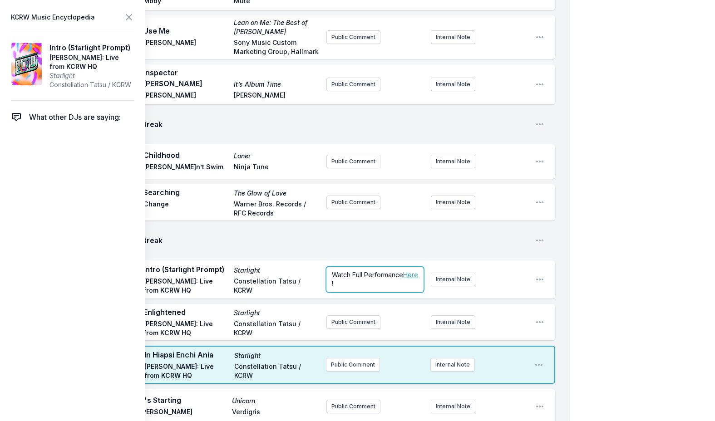
click at [349, 271] on span "Watch Full Performance" at bounding box center [367, 275] width 71 height 8
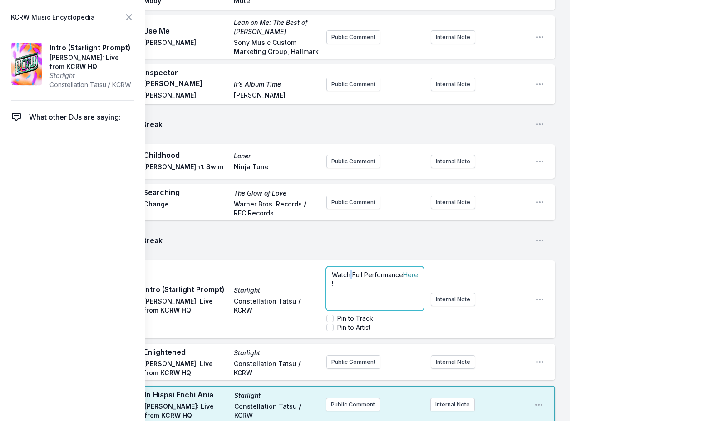
click at [349, 271] on span "Watch Full Performance" at bounding box center [367, 275] width 71 height 8
drag, startPoint x: 360, startPoint y: 266, endPoint x: 327, endPoint y: 254, distance: 34.6
click at [328, 267] on div "Watch Full Performance Here !" at bounding box center [375, 289] width 97 height 44
copy p "Watch Full Performance Here !"
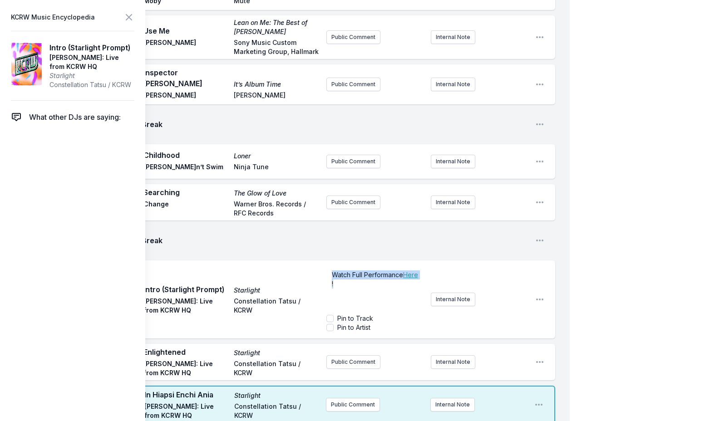
click at [592, 292] on div "My Playlist KCRW Playlist Directory Reports NN NC User Guide Report Bug Sign ou…" at bounding box center [357, 291] width 715 height 3503
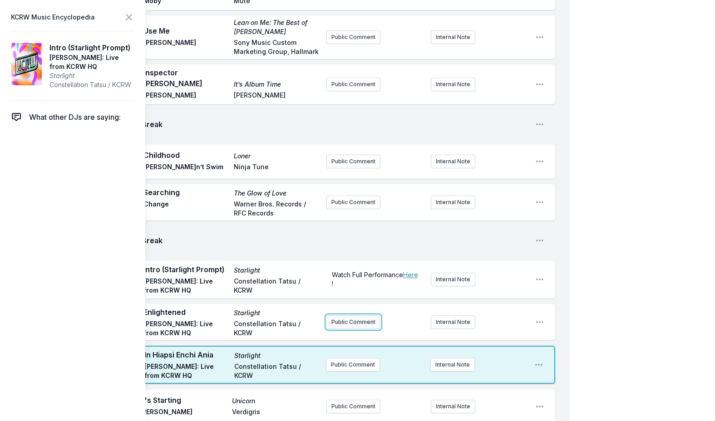
click at [371, 316] on button "Public Comment" at bounding box center [354, 323] width 54 height 14
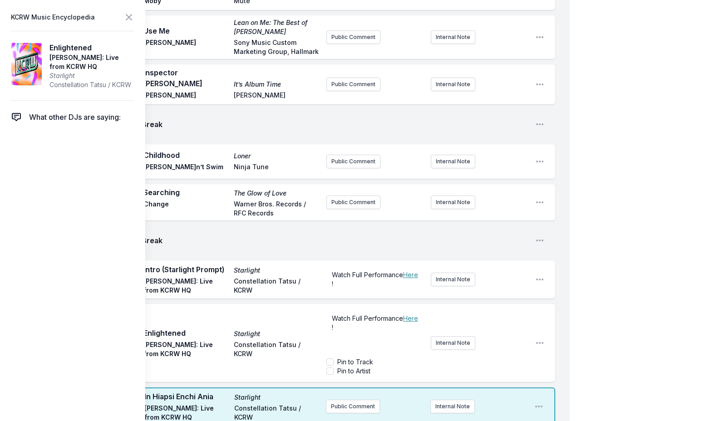
click at [605, 317] on div "My Playlist KCRW Playlist Directory Reports NN NC User Guide Report Bug Sign ou…" at bounding box center [357, 292] width 715 height 3505
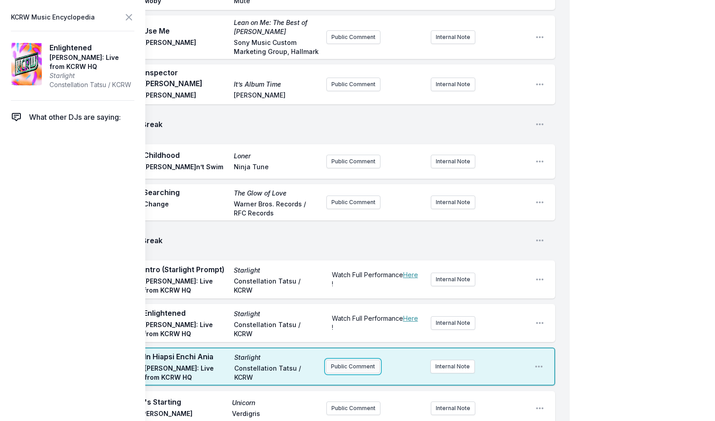
click at [371, 360] on button "Public Comment" at bounding box center [353, 367] width 54 height 14
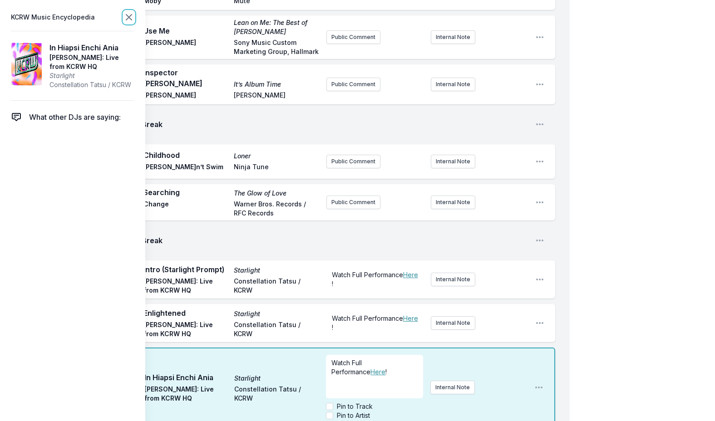
click at [126, 13] on icon at bounding box center [129, 17] width 11 height 11
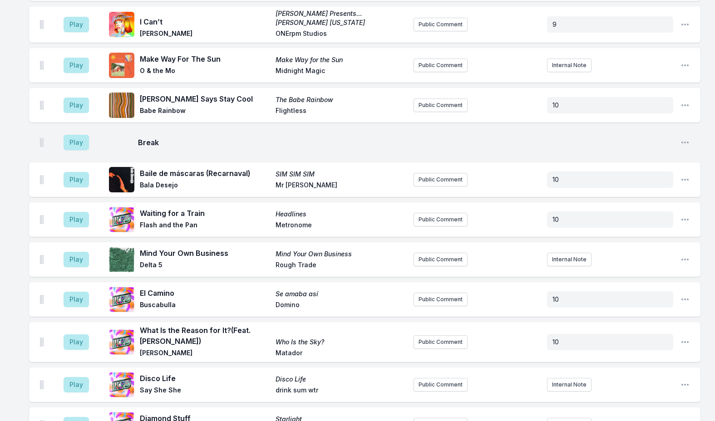
scroll to position [2731, 0]
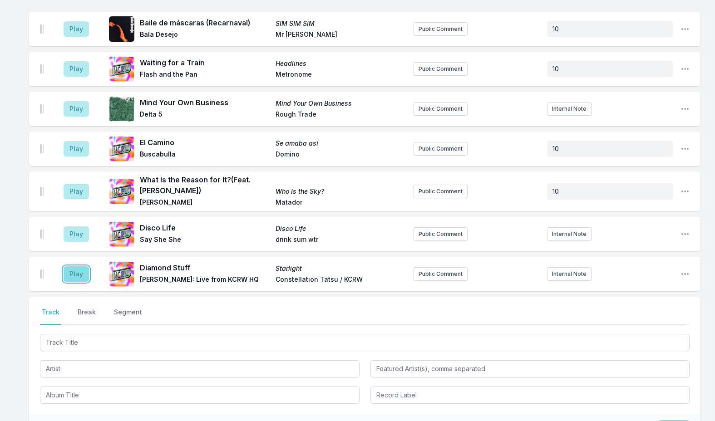
click at [77, 267] on button "Play" at bounding box center [76, 274] width 25 height 15
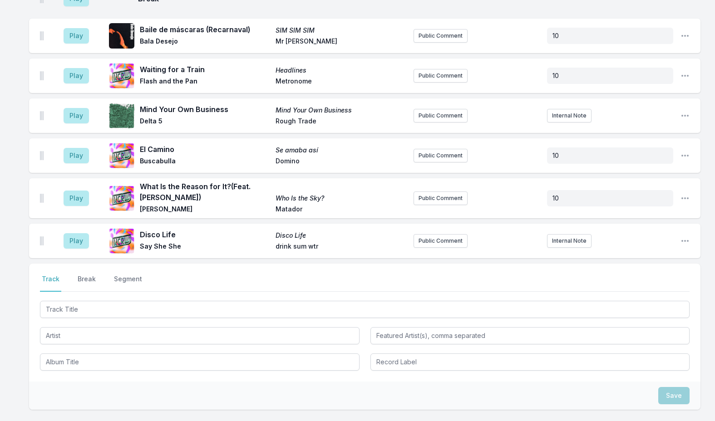
scroll to position [2822, 0]
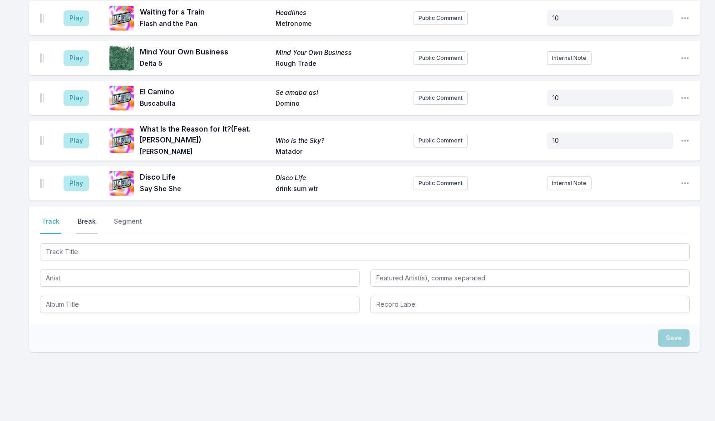
click at [91, 217] on button "Break" at bounding box center [87, 225] width 22 height 17
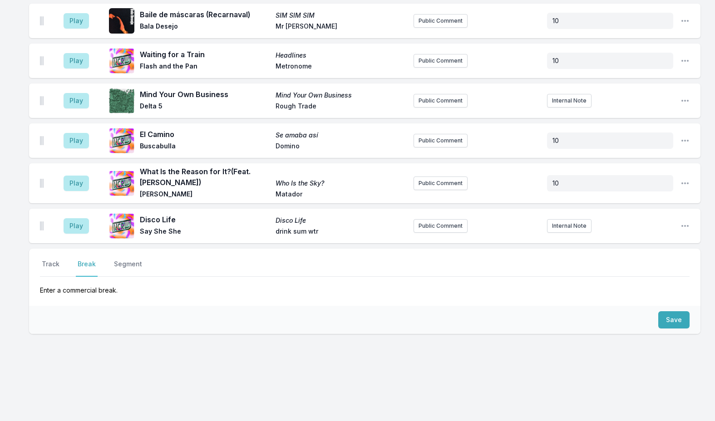
scroll to position [2761, 0]
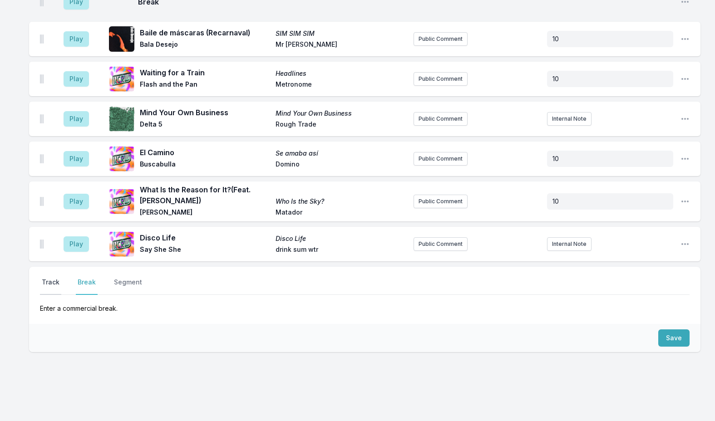
click at [55, 278] on button "Track" at bounding box center [50, 286] width 21 height 17
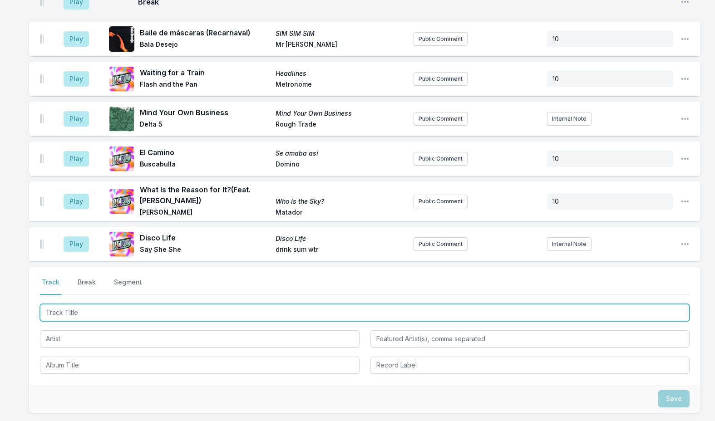
click at [120, 304] on input "Track Title" at bounding box center [365, 312] width 650 height 17
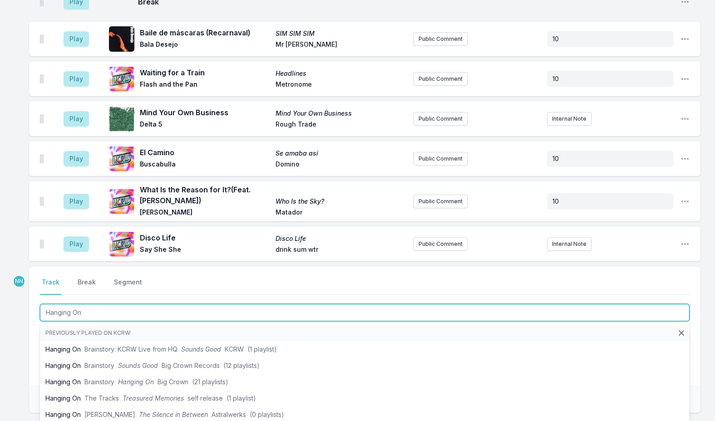
type input "Hanging On"
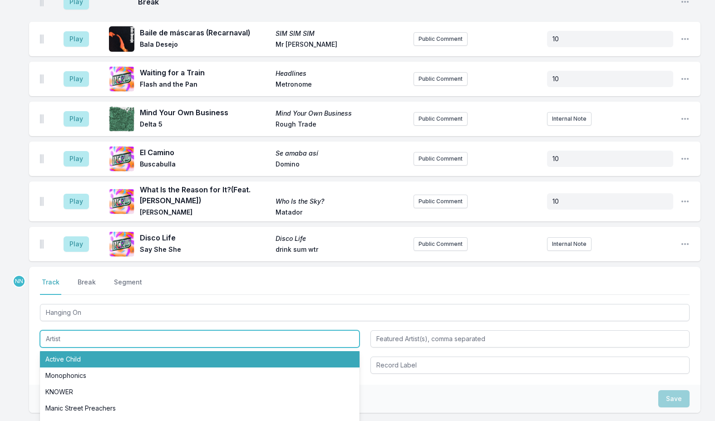
click at [90, 351] on li "Active Child" at bounding box center [200, 359] width 320 height 16
type input "Active Child"
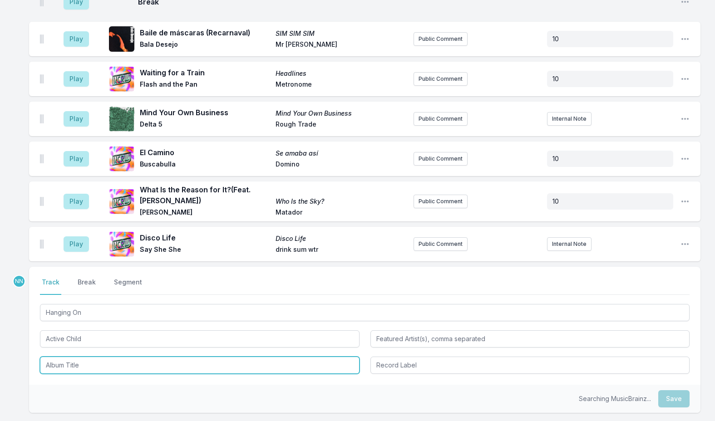
click at [74, 357] on input "Album Title" at bounding box center [200, 365] width 320 height 17
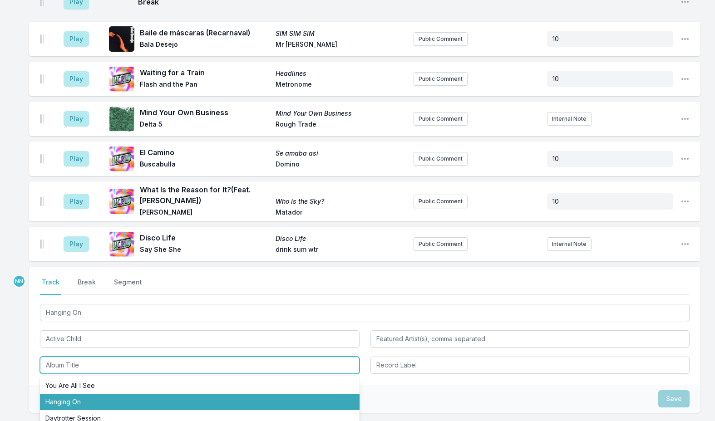
click at [55, 394] on li "Hanging On" at bounding box center [200, 402] width 320 height 16
type input "Hanging On"
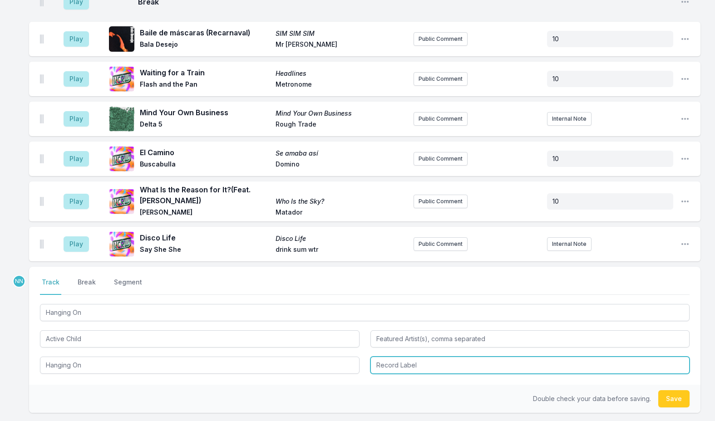
click at [398, 357] on input "Record Label" at bounding box center [531, 365] width 320 height 17
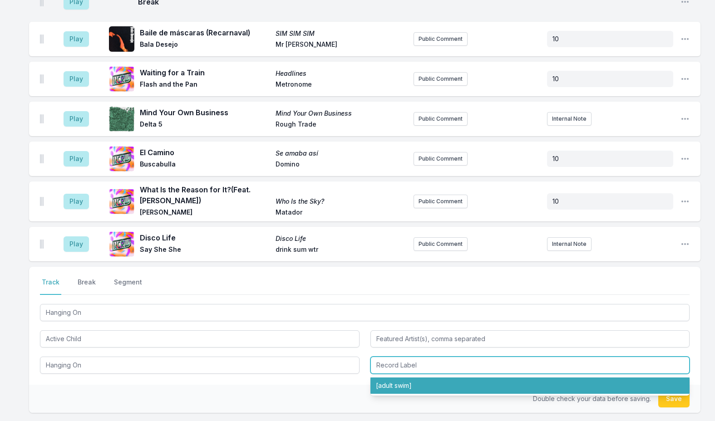
click at [403, 378] on li "[adult swim]" at bounding box center [531, 386] width 320 height 16
type input "[adult swim]"
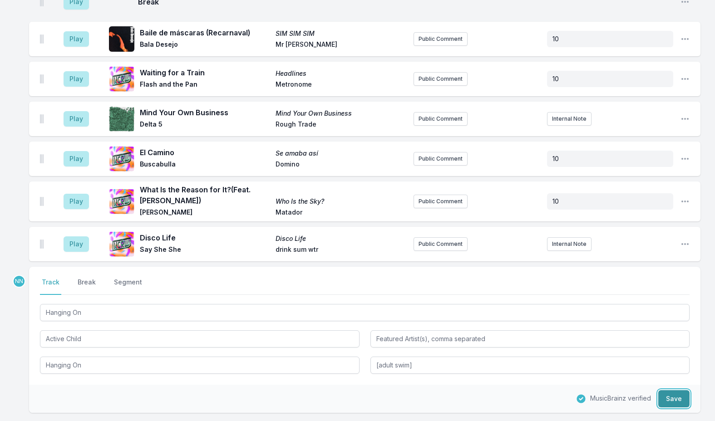
click at [673, 391] on button "Save" at bounding box center [673, 399] width 31 height 17
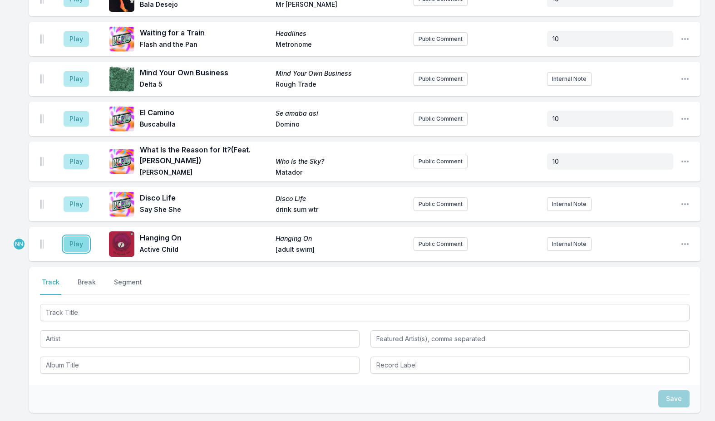
click at [79, 237] on button "Play" at bounding box center [76, 244] width 25 height 15
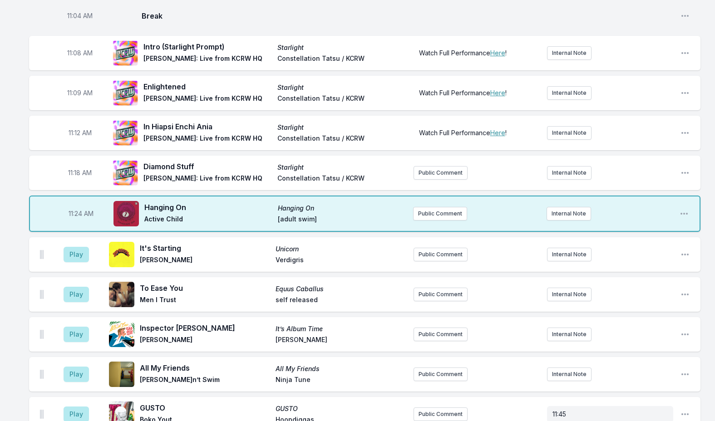
scroll to position [1530, 0]
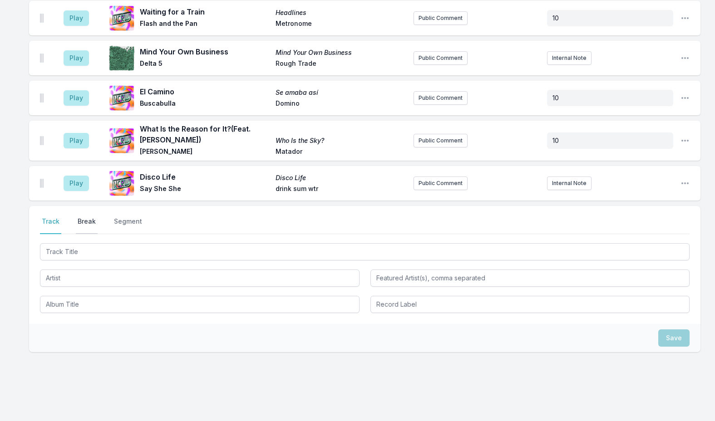
click at [89, 217] on button "Break" at bounding box center [87, 225] width 22 height 17
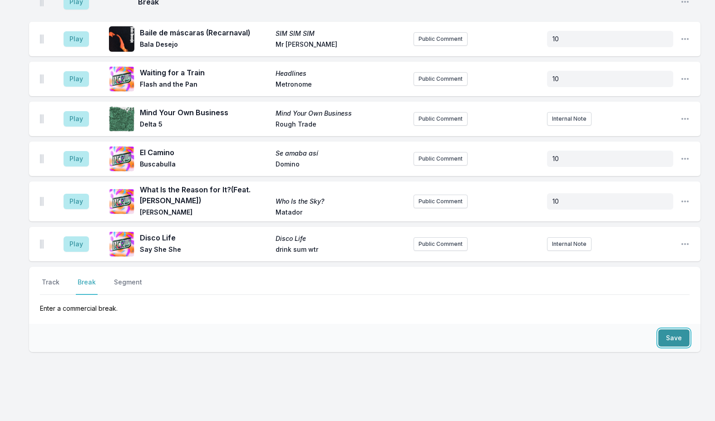
click at [665, 330] on button "Save" at bounding box center [673, 338] width 31 height 17
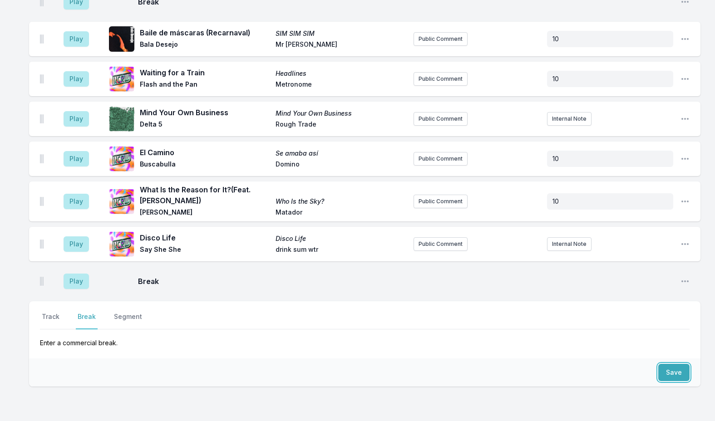
scroll to position [2836, 0]
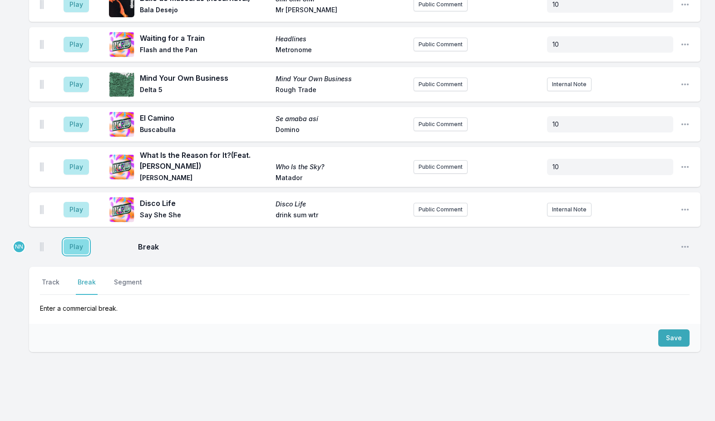
click at [76, 239] on button "Play" at bounding box center [76, 246] width 25 height 15
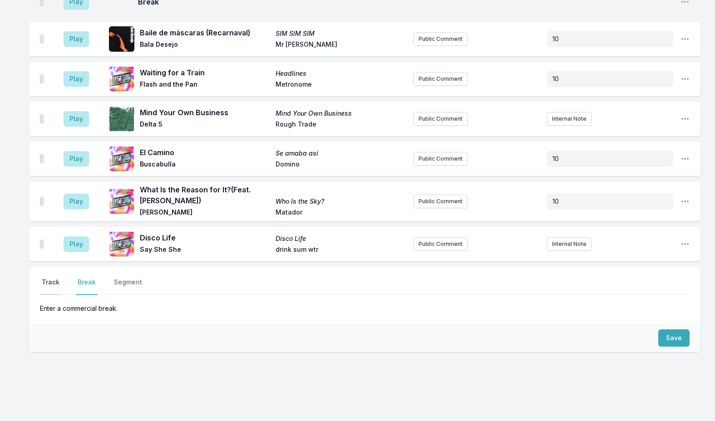
click at [56, 278] on button "Track" at bounding box center [50, 286] width 21 height 17
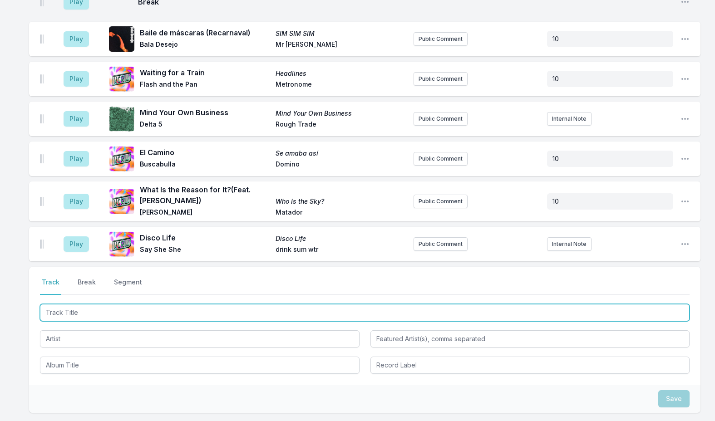
click at [108, 304] on input "Track Title" at bounding box center [365, 312] width 650 height 17
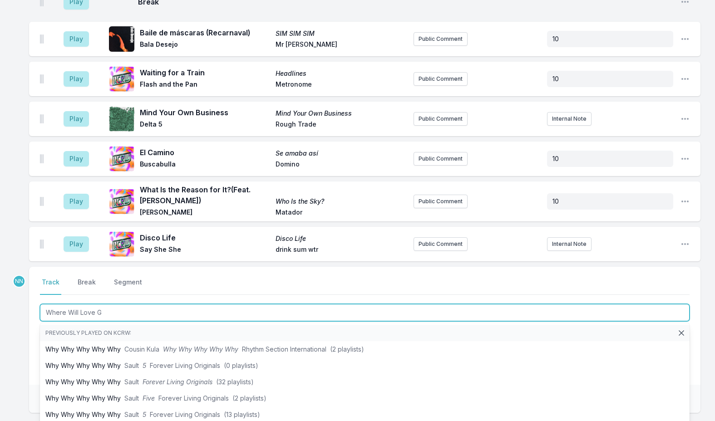
type input "Where Will Love Go"
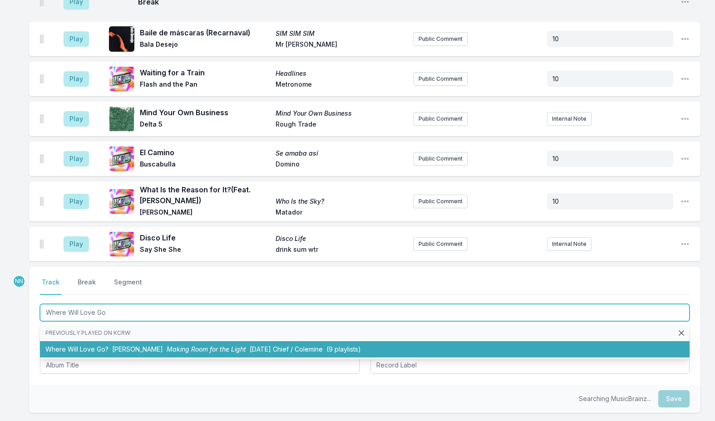
click at [178, 346] on span "Making Room for the Light" at bounding box center [206, 350] width 79 height 8
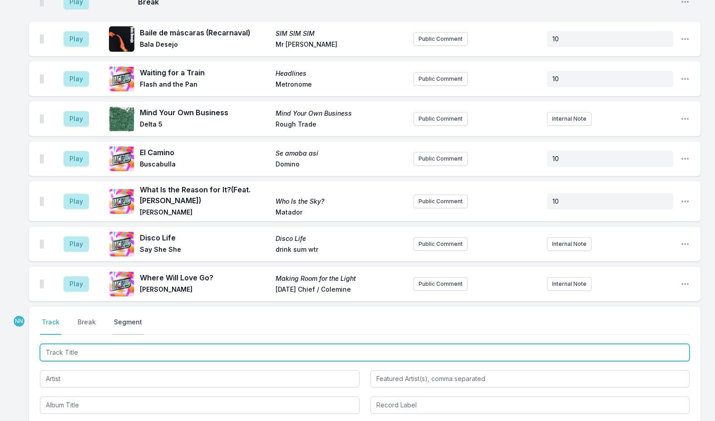
scroll to position [2876, 0]
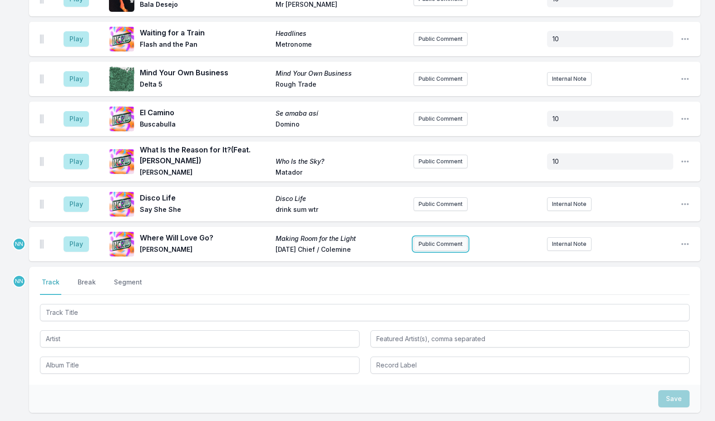
click at [431, 238] on button "Public Comment" at bounding box center [441, 245] width 54 height 14
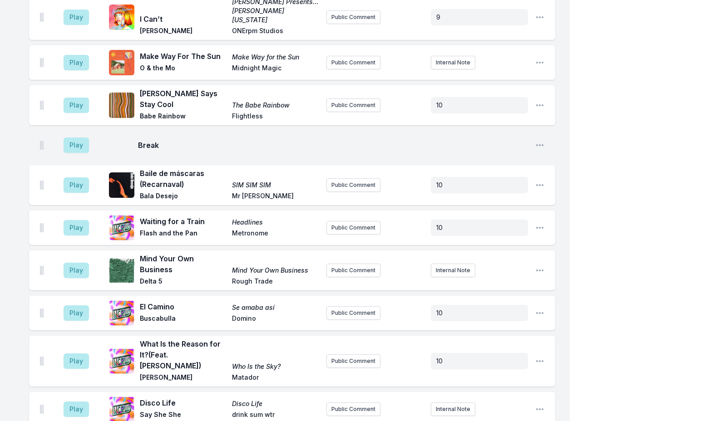
scroll to position [2910, 0]
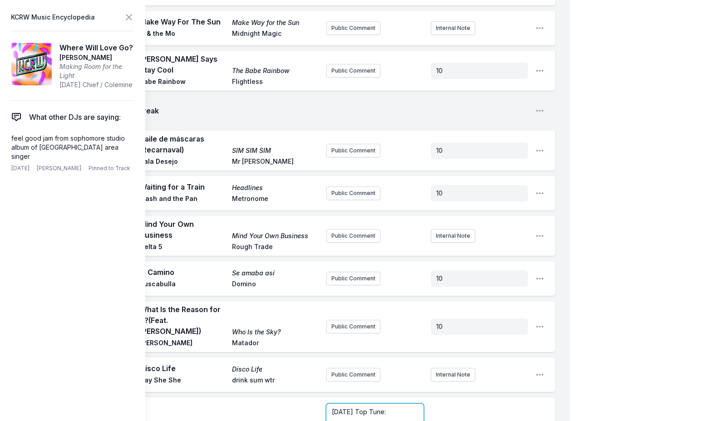
click at [395, 408] on p "[DATE] Top Tune:" at bounding box center [375, 412] width 86 height 9
drag, startPoint x: 386, startPoint y: 373, endPoint x: 294, endPoint y: 372, distance: 92.2
click at [131, 20] on icon at bounding box center [128, 17] width 5 height 5
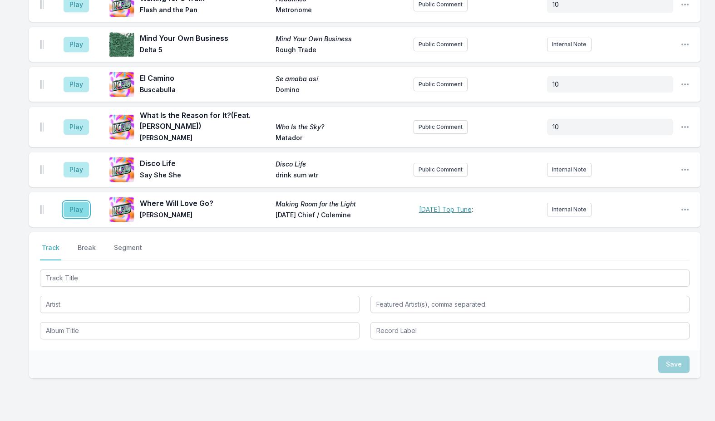
click at [79, 202] on button "Play" at bounding box center [76, 209] width 25 height 15
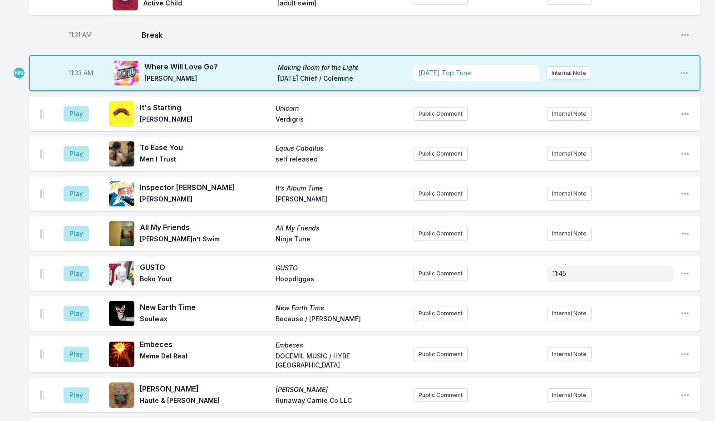
scroll to position [1593, 0]
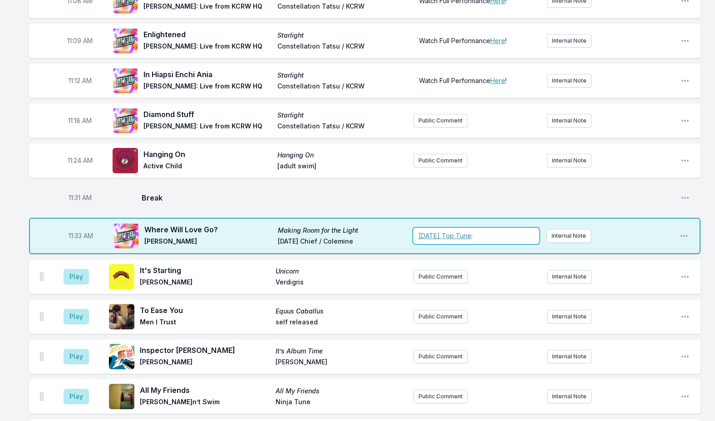
click at [513, 232] on p "﻿ [DATE] Top Tune :" at bounding box center [476, 236] width 115 height 9
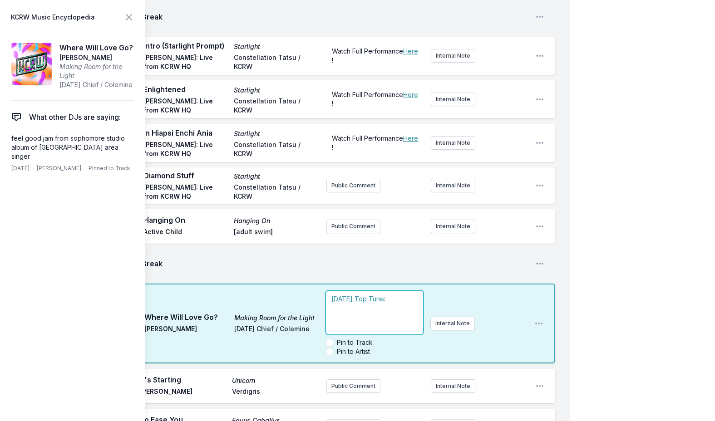
scroll to position [1684, 0]
click at [403, 294] on p "﻿ [DATE] Top Tune :" at bounding box center [375, 298] width 86 height 9
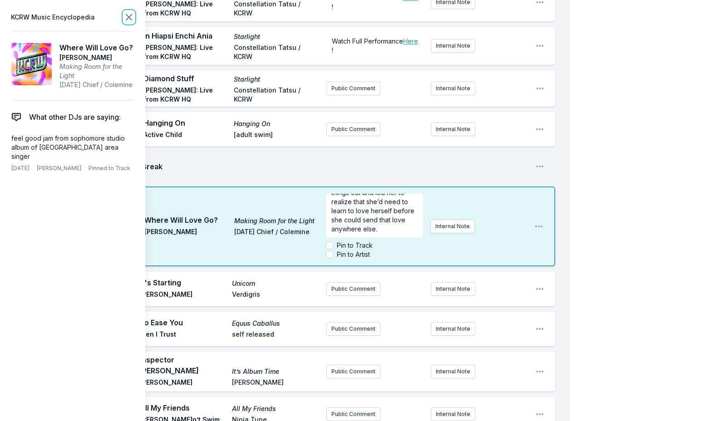
click at [126, 13] on icon at bounding box center [129, 17] width 11 height 11
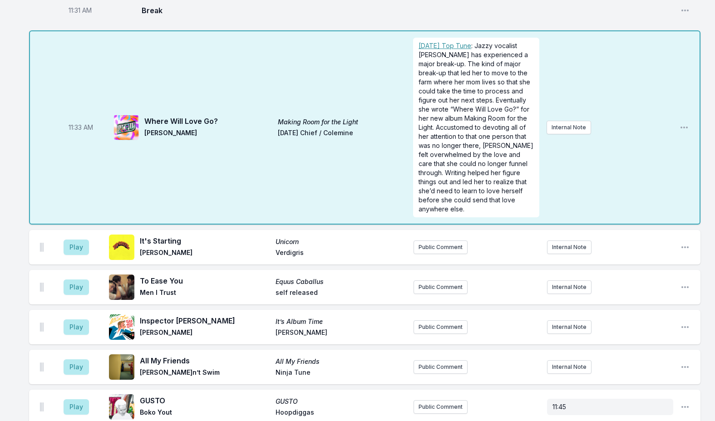
scroll to position [0, 0]
click at [19, 167] on div "Missing Data Some of your tracks are missing record label information. This inf…" at bounding box center [357, 30] width 715 height 3445
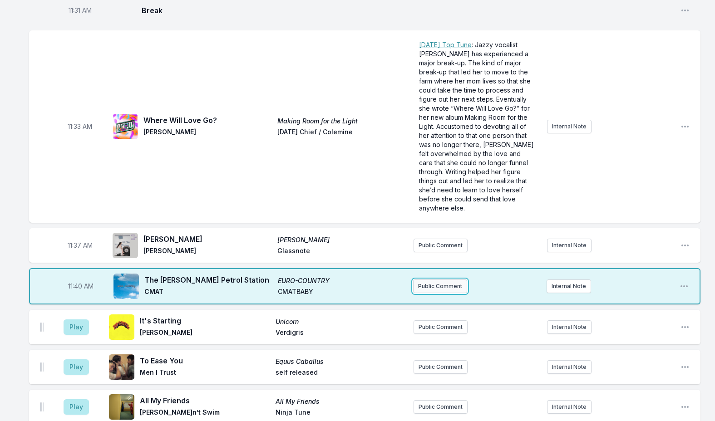
click at [446, 280] on button "Public Comment" at bounding box center [440, 287] width 54 height 14
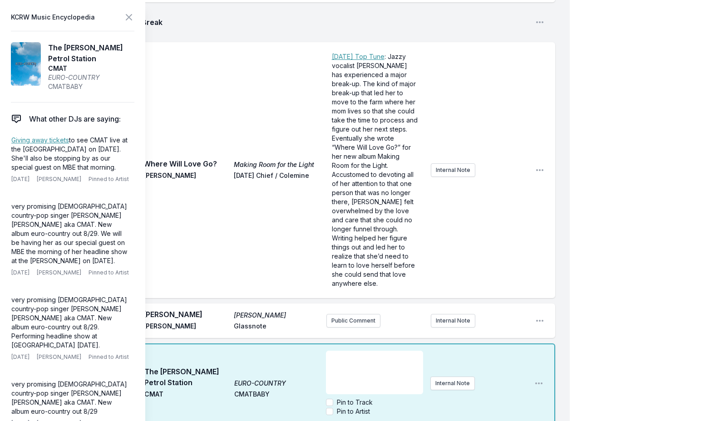
scroll to position [1962, 0]
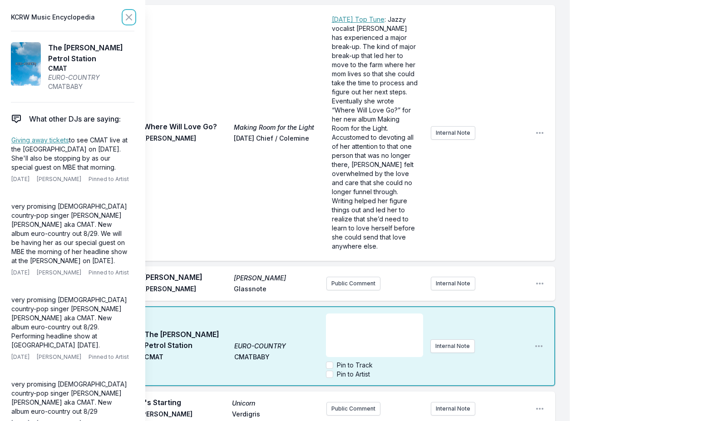
click at [125, 19] on icon at bounding box center [129, 17] width 11 height 11
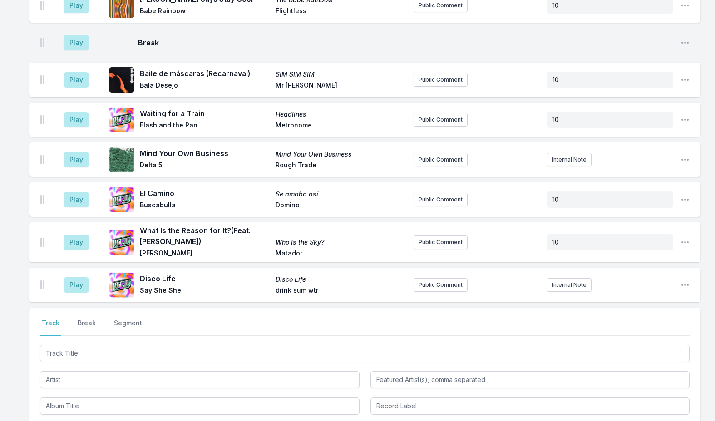
scroll to position [3134, 0]
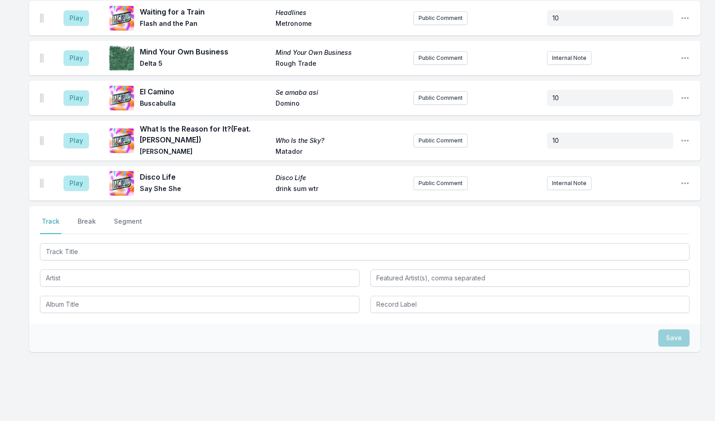
click at [73, 217] on nav "Track Break Segment" at bounding box center [365, 225] width 650 height 17
drag, startPoint x: 79, startPoint y: 204, endPoint x: 84, endPoint y: 207, distance: 5.7
click at [79, 217] on button "Break" at bounding box center [87, 225] width 22 height 17
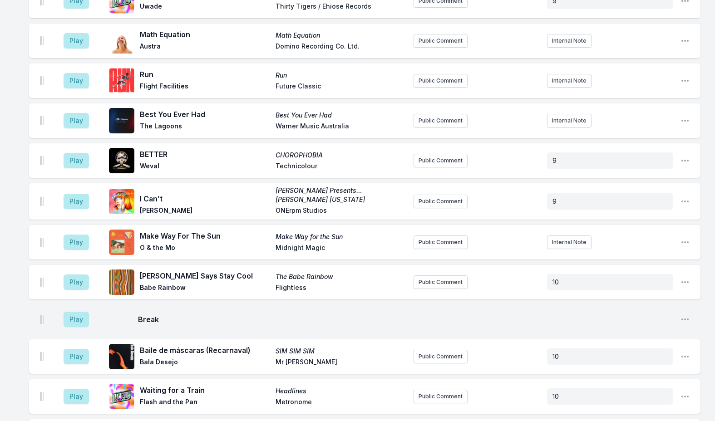
scroll to position [3028, 0]
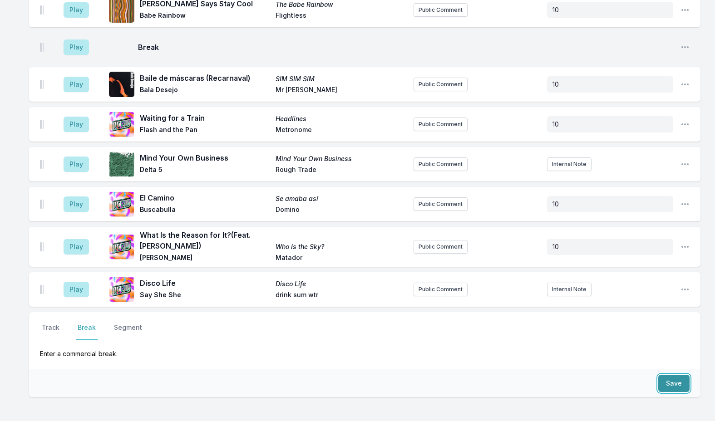
click at [677, 375] on button "Save" at bounding box center [673, 383] width 31 height 17
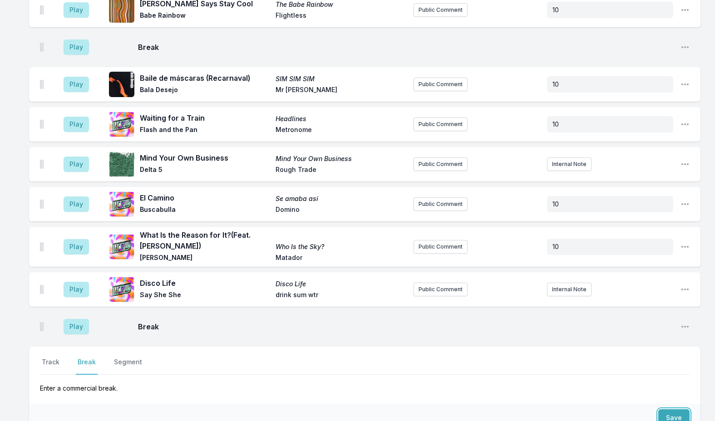
scroll to position [3063, 0]
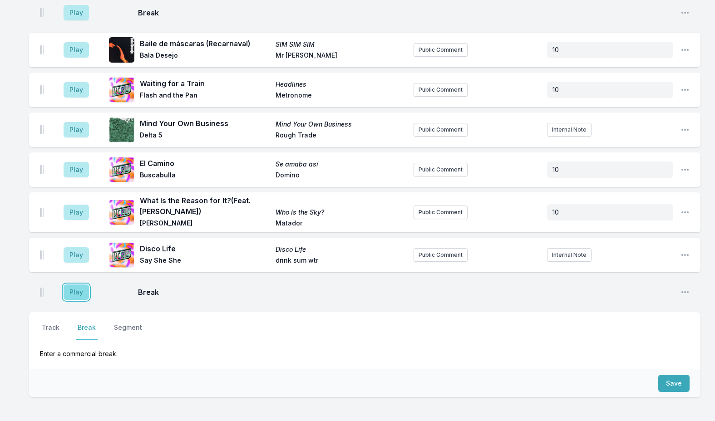
click at [73, 285] on button "Play" at bounding box center [76, 292] width 25 height 15
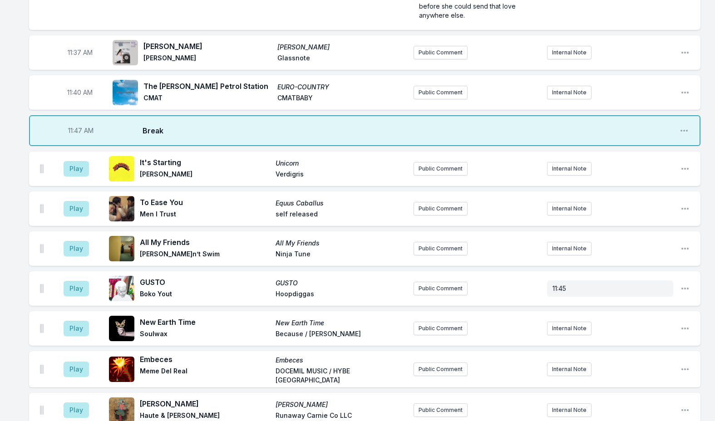
scroll to position [1973, 0]
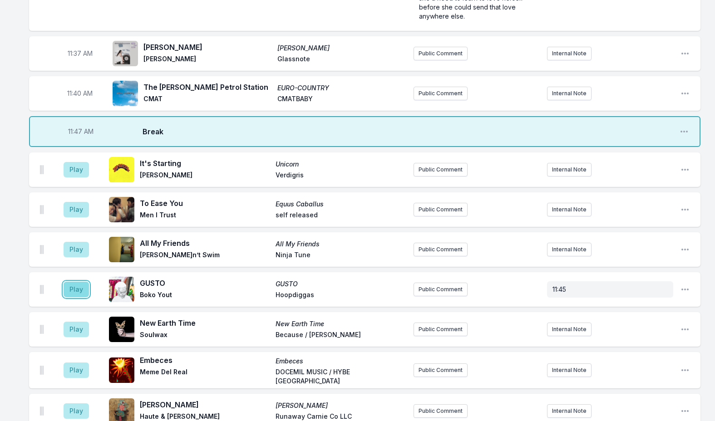
click at [78, 282] on button "Play" at bounding box center [76, 289] width 25 height 15
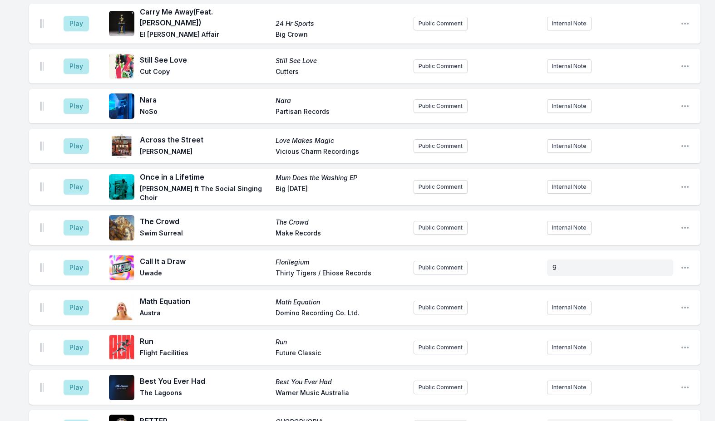
scroll to position [2745, 0]
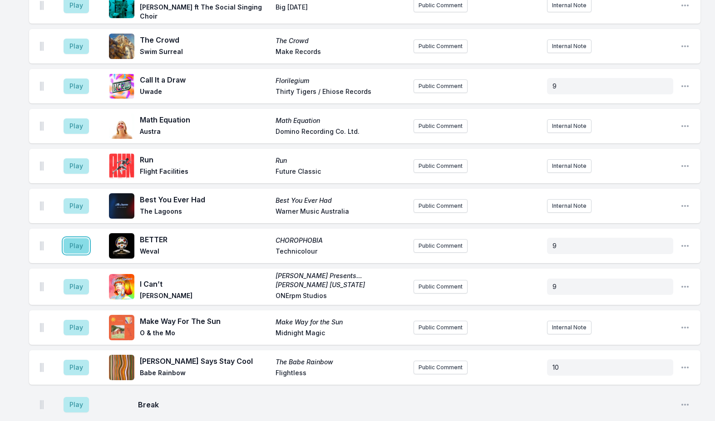
click at [74, 238] on button "Play" at bounding box center [76, 245] width 25 height 15
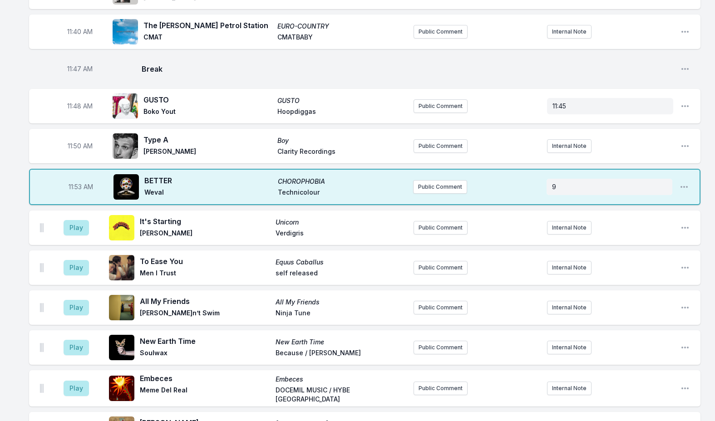
scroll to position [2018, 0]
